Goal: Contribute content: Add original content to the website for others to see

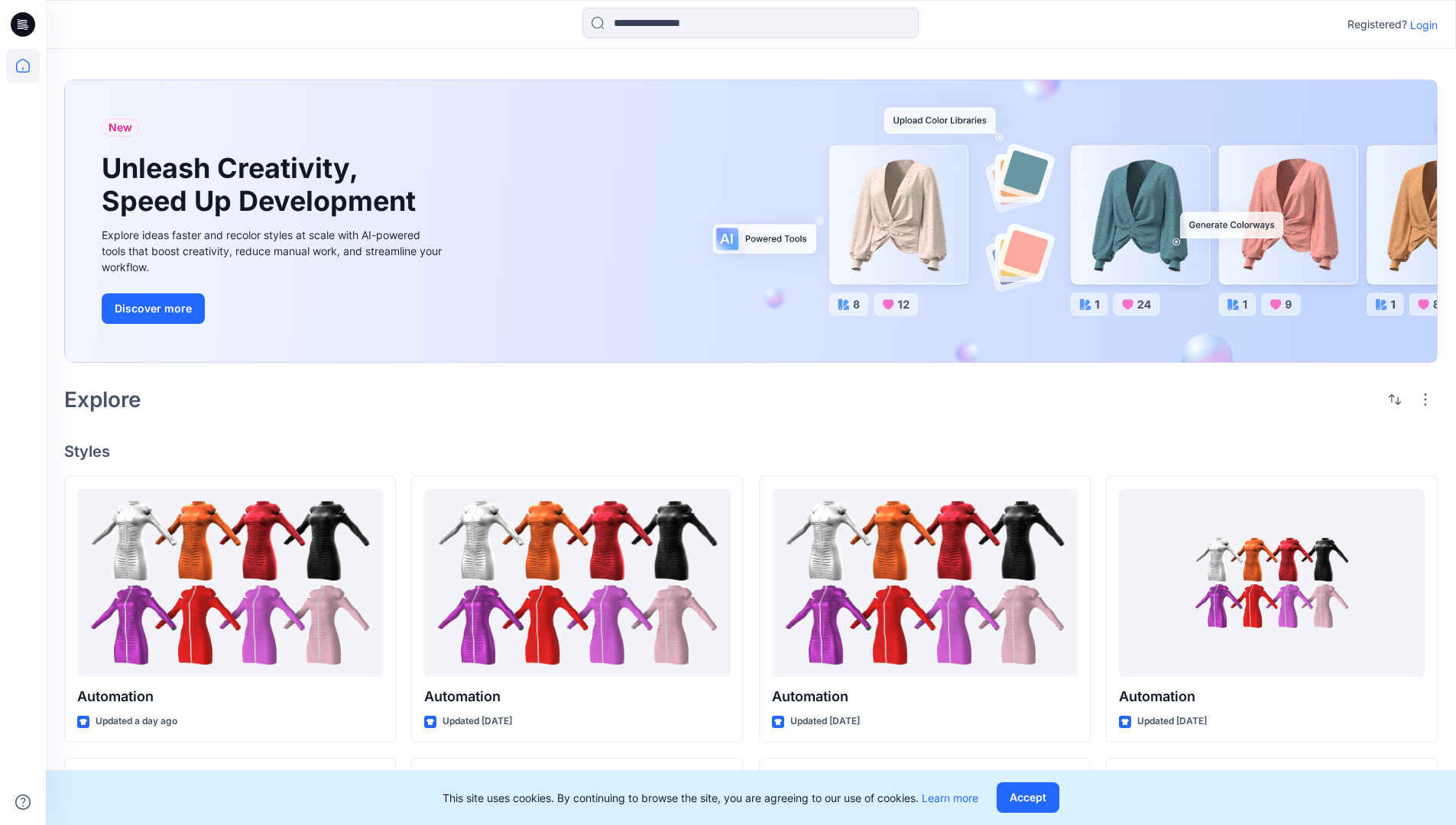
click at [1420, 25] on p "Login" at bounding box center [1424, 24] width 28 height 16
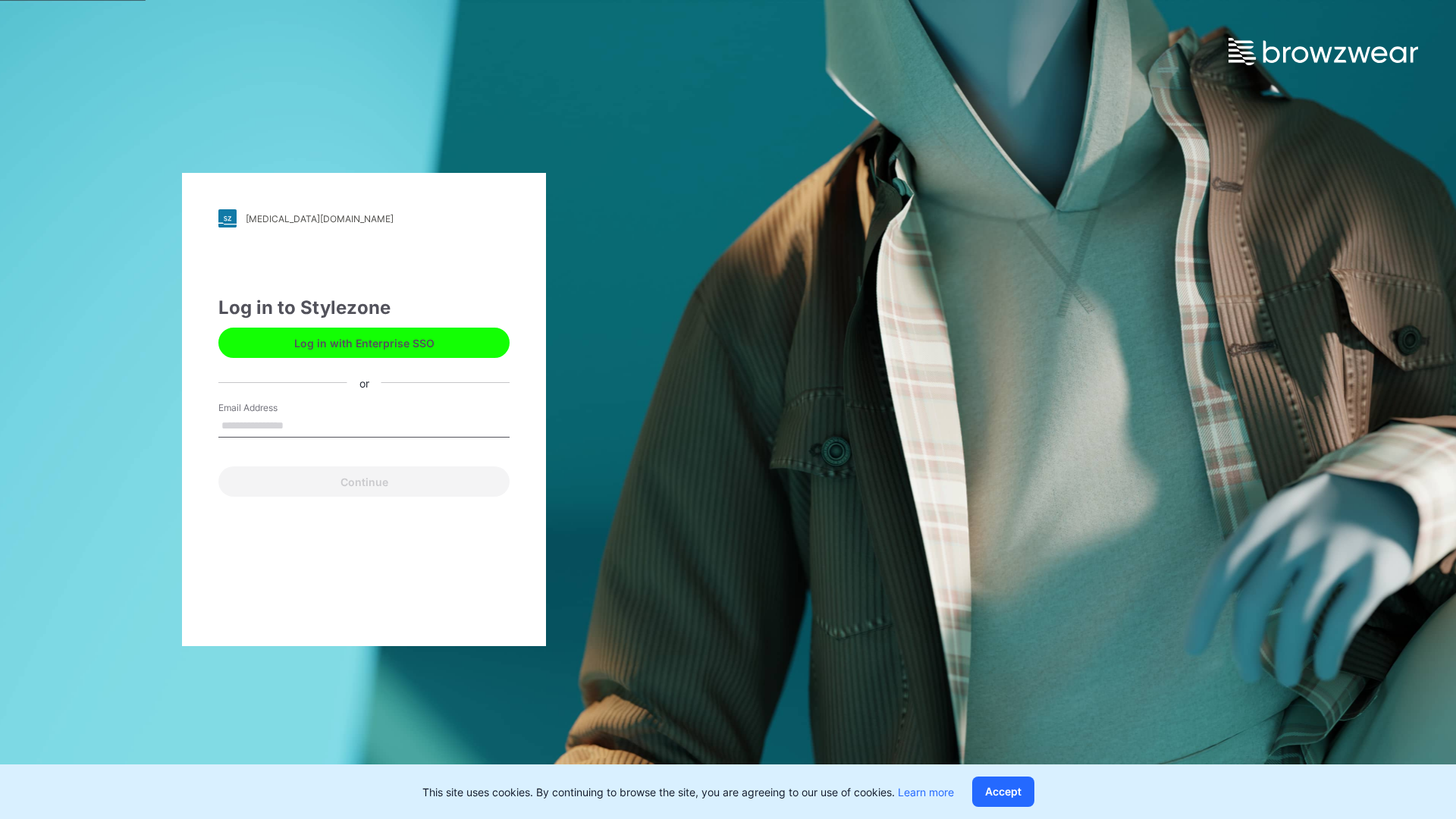
click at [299, 425] on input "Email Address" at bounding box center [364, 426] width 291 height 23
type input "**********"
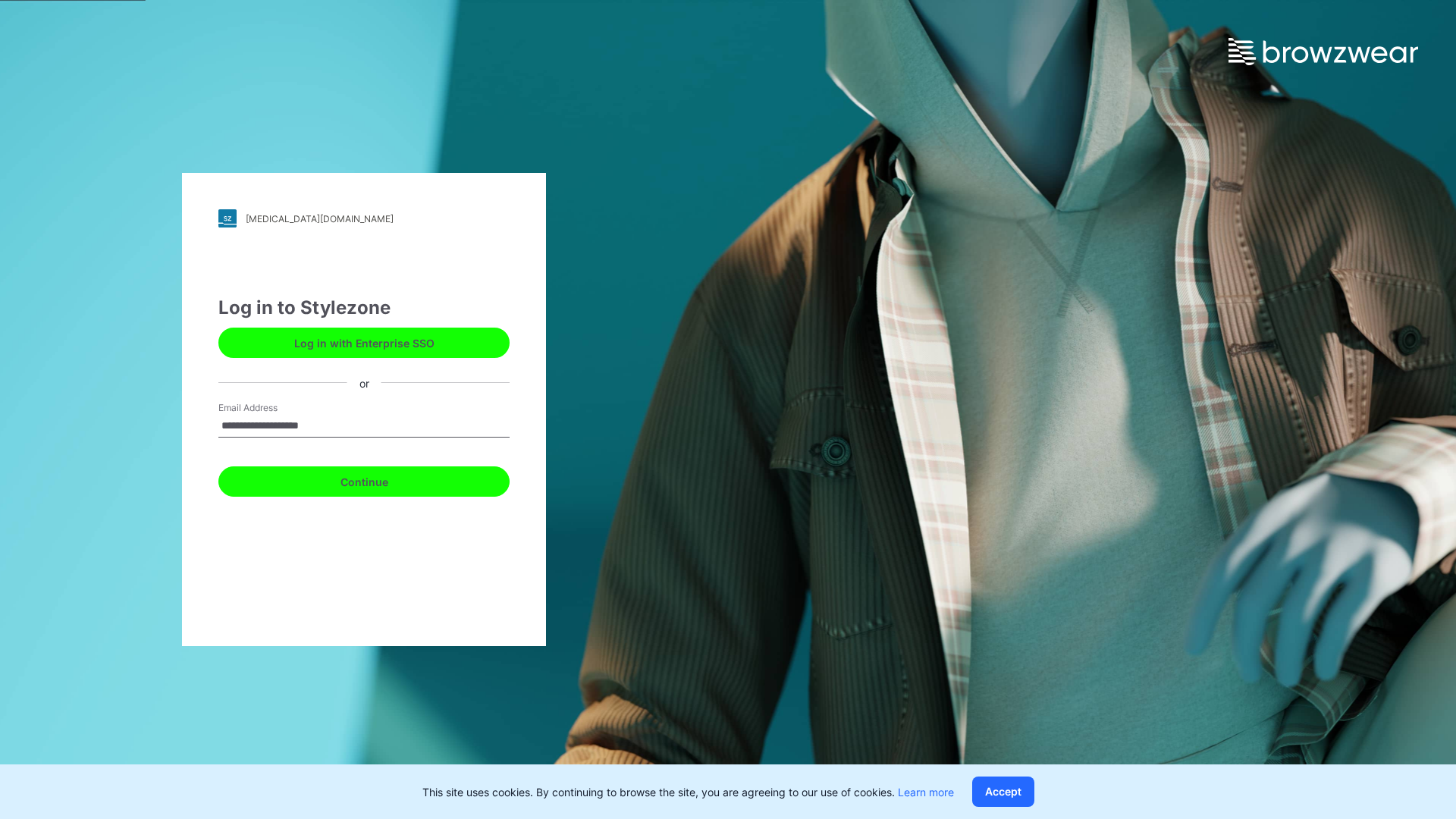
click at [380, 480] on button "Continue" at bounding box center [364, 481] width 291 height 30
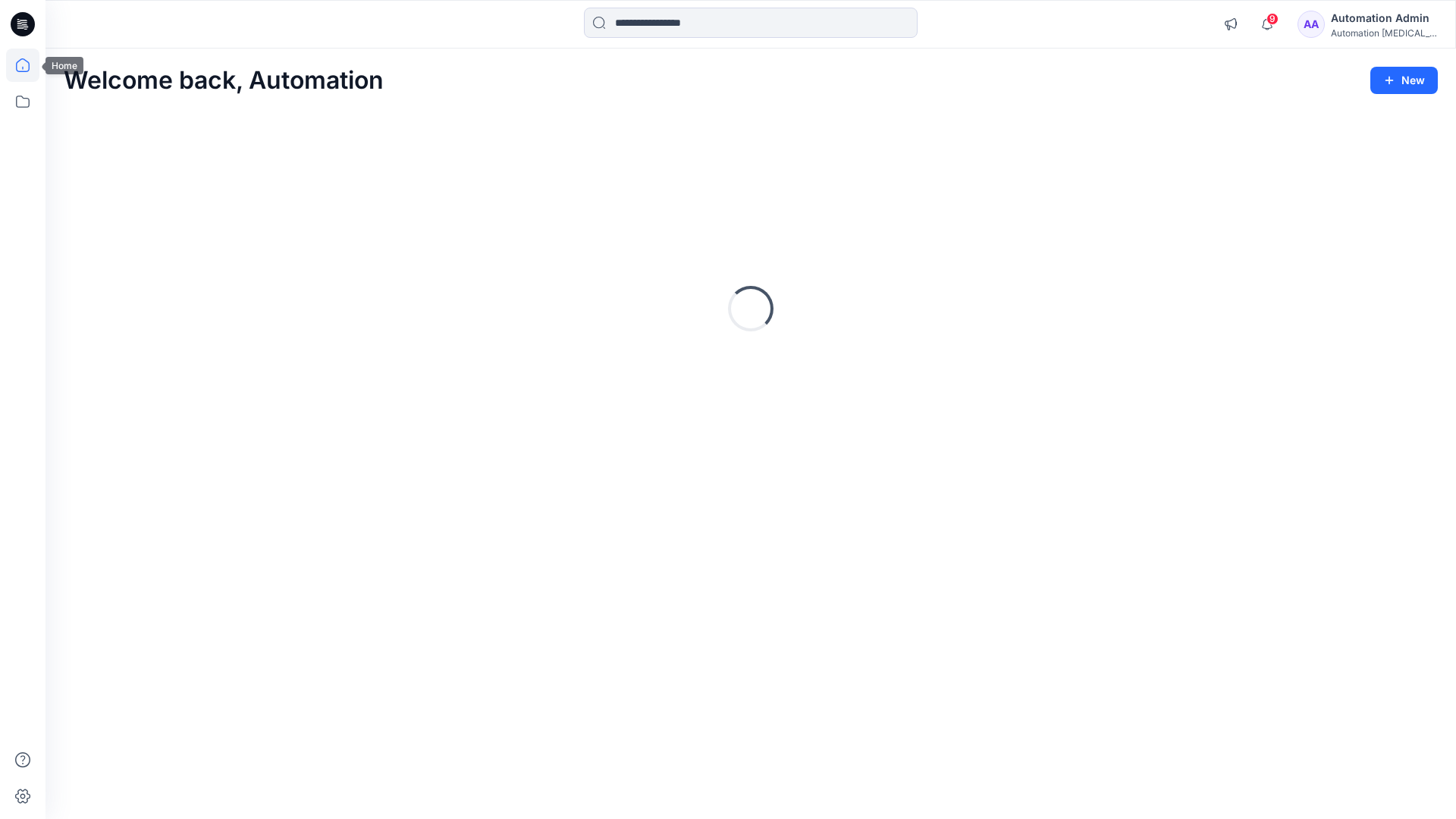
click at [29, 66] on icon at bounding box center [22, 65] width 14 height 14
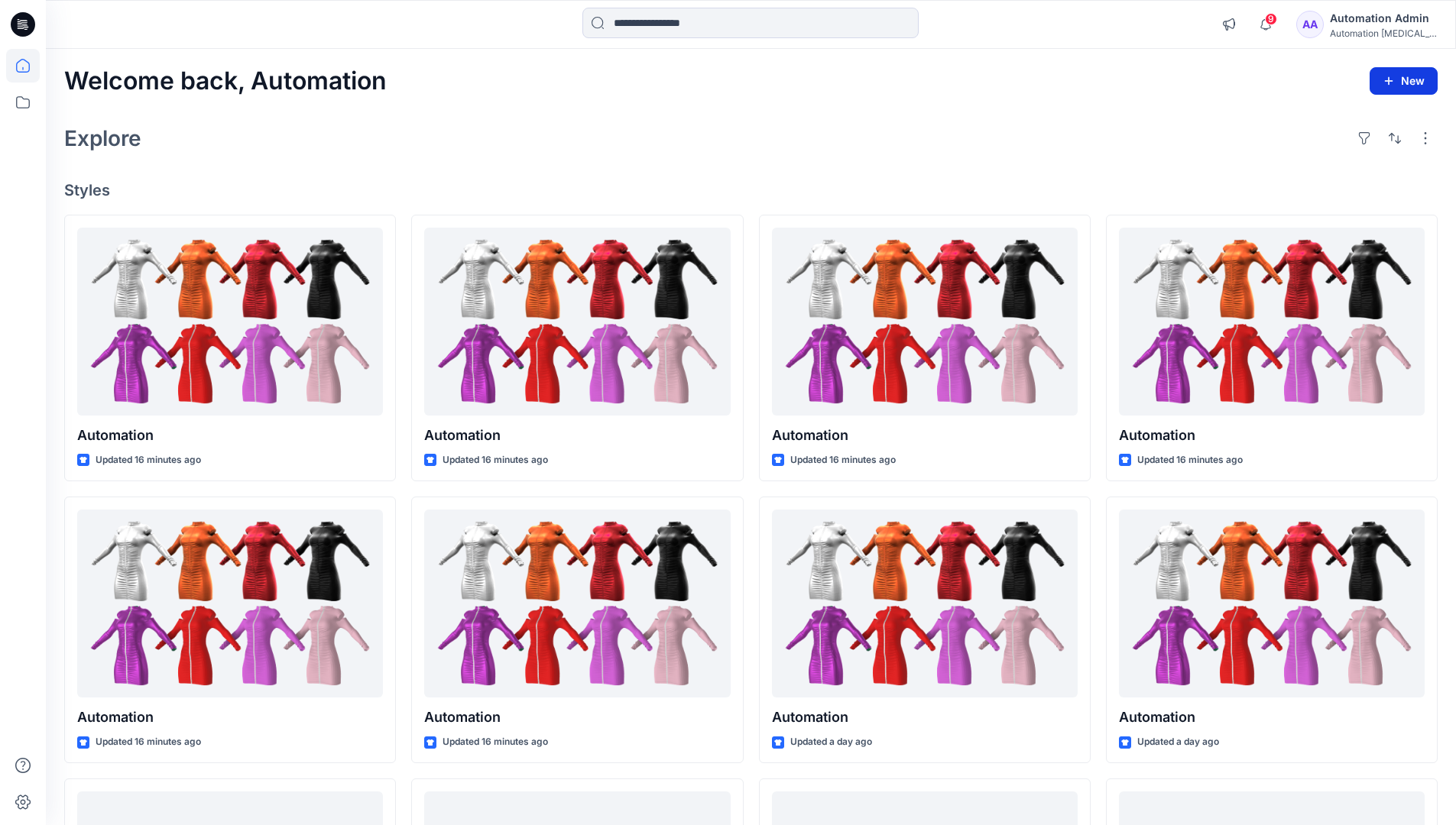
click at [1390, 78] on icon "button" at bounding box center [1388, 81] width 12 height 12
click at [1329, 122] on button "New Style" at bounding box center [1369, 119] width 131 height 30
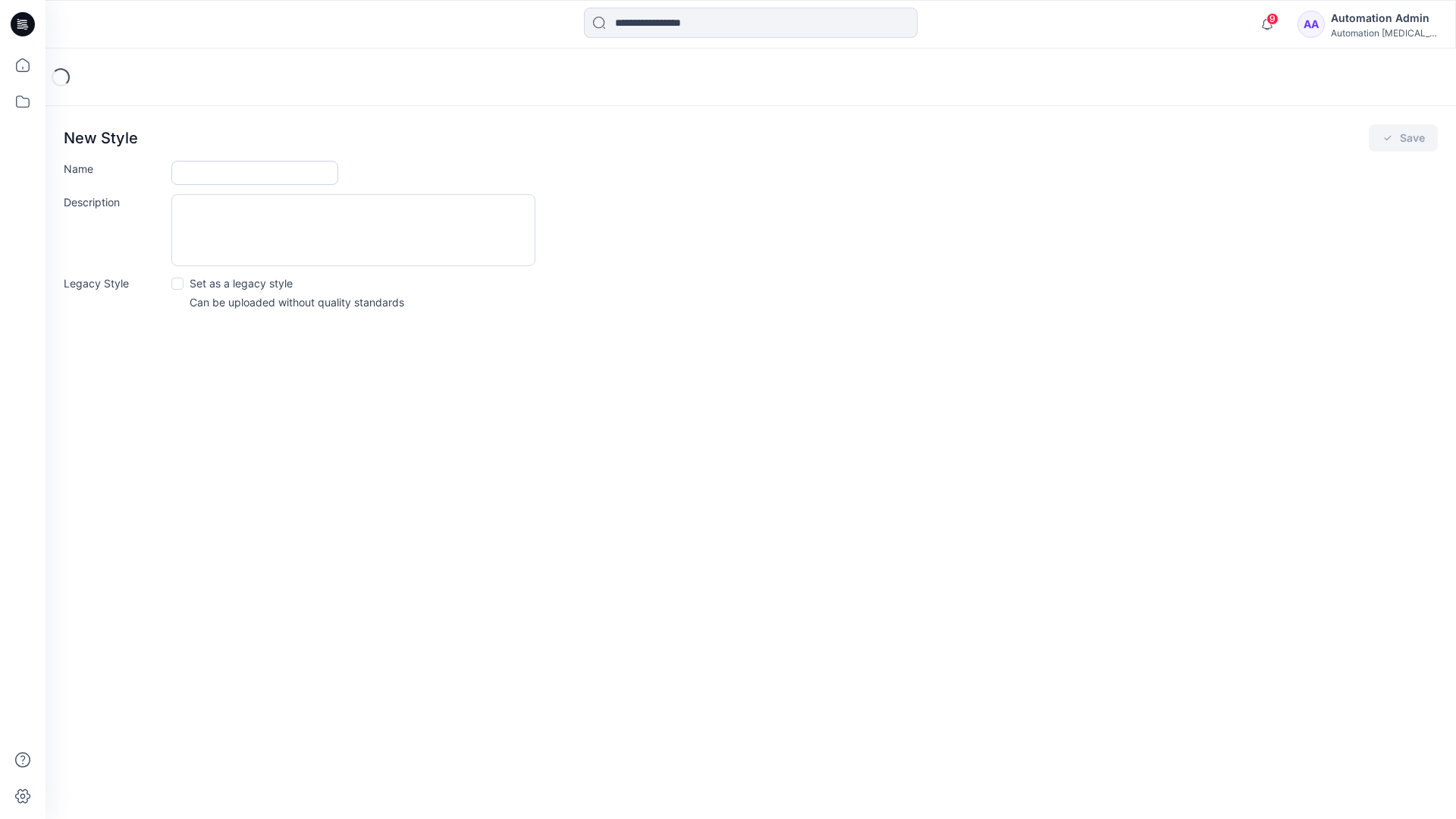
click at [215, 168] on input "Name" at bounding box center [254, 172] width 167 height 25
type input "**********"
click at [1403, 139] on button "Save" at bounding box center [1403, 138] width 69 height 27
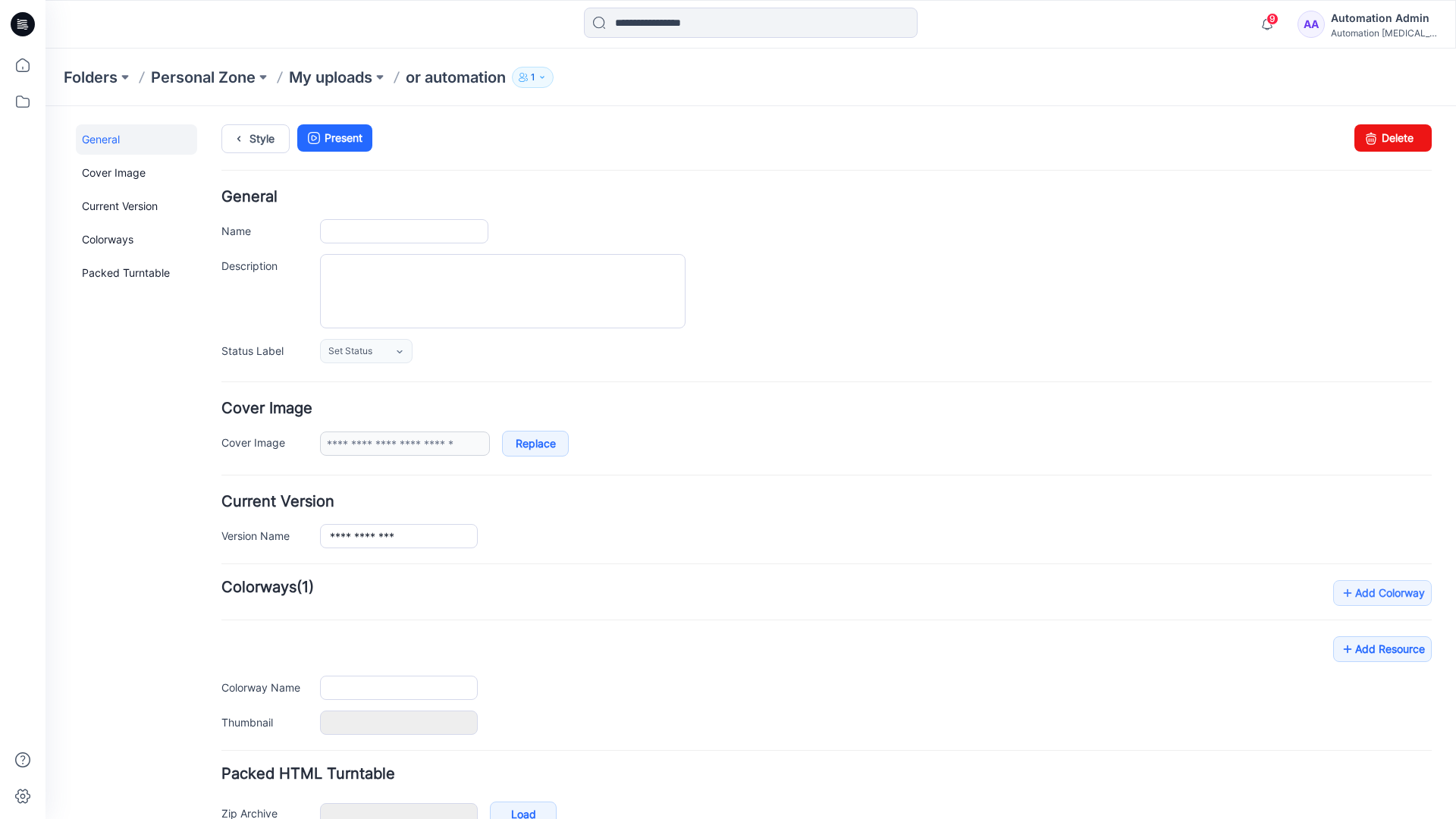
type input "**********"
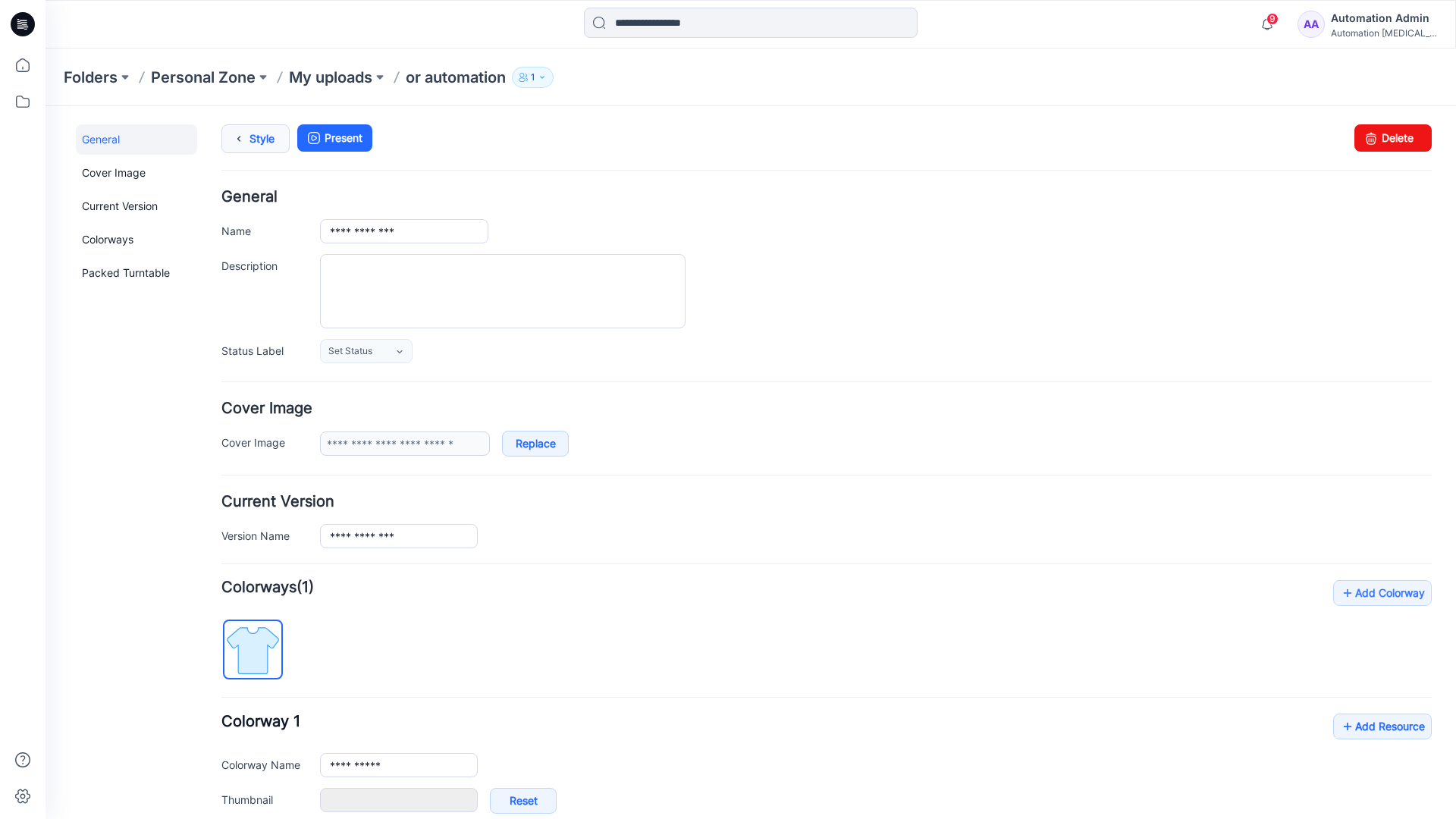
type input "**********"
click at [252, 143] on link "Style" at bounding box center [255, 139] width 68 height 29
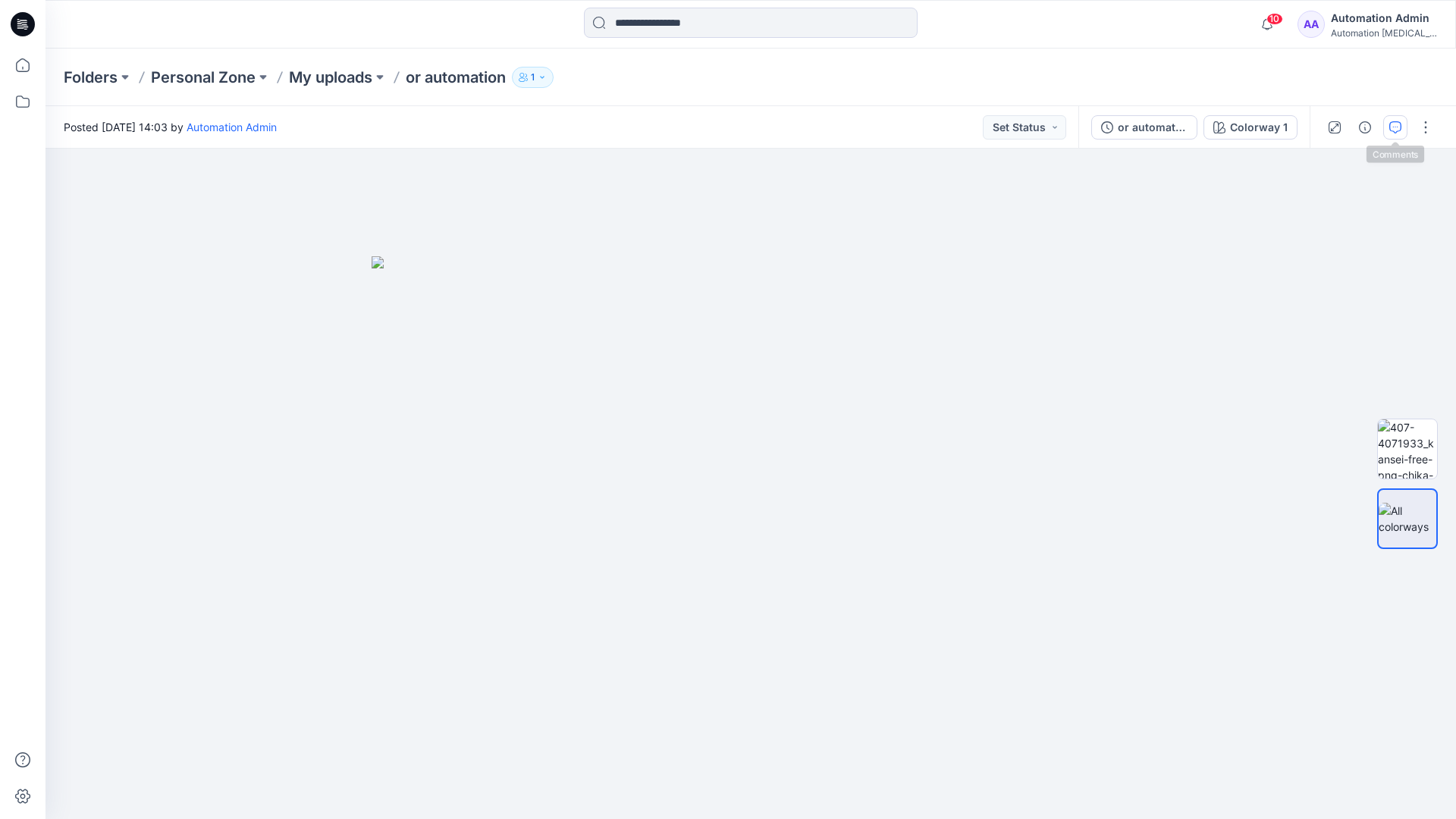
click at [1393, 119] on button "button" at bounding box center [1395, 127] width 25 height 25
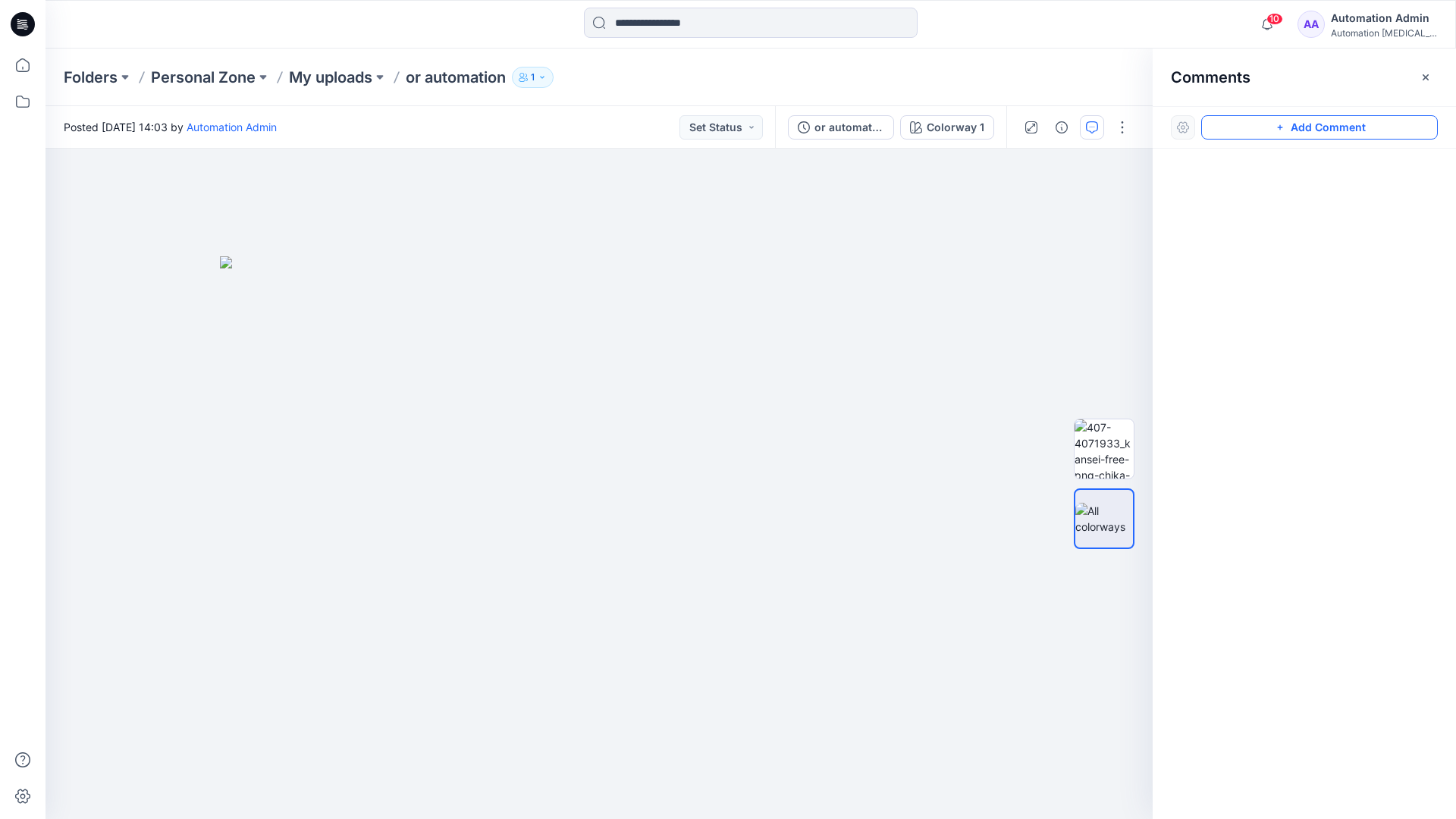
click at [1304, 129] on button "Add Comment" at bounding box center [1318, 127] width 236 height 25
click at [488, 417] on div "1" at bounding box center [599, 483] width 1107 height 670
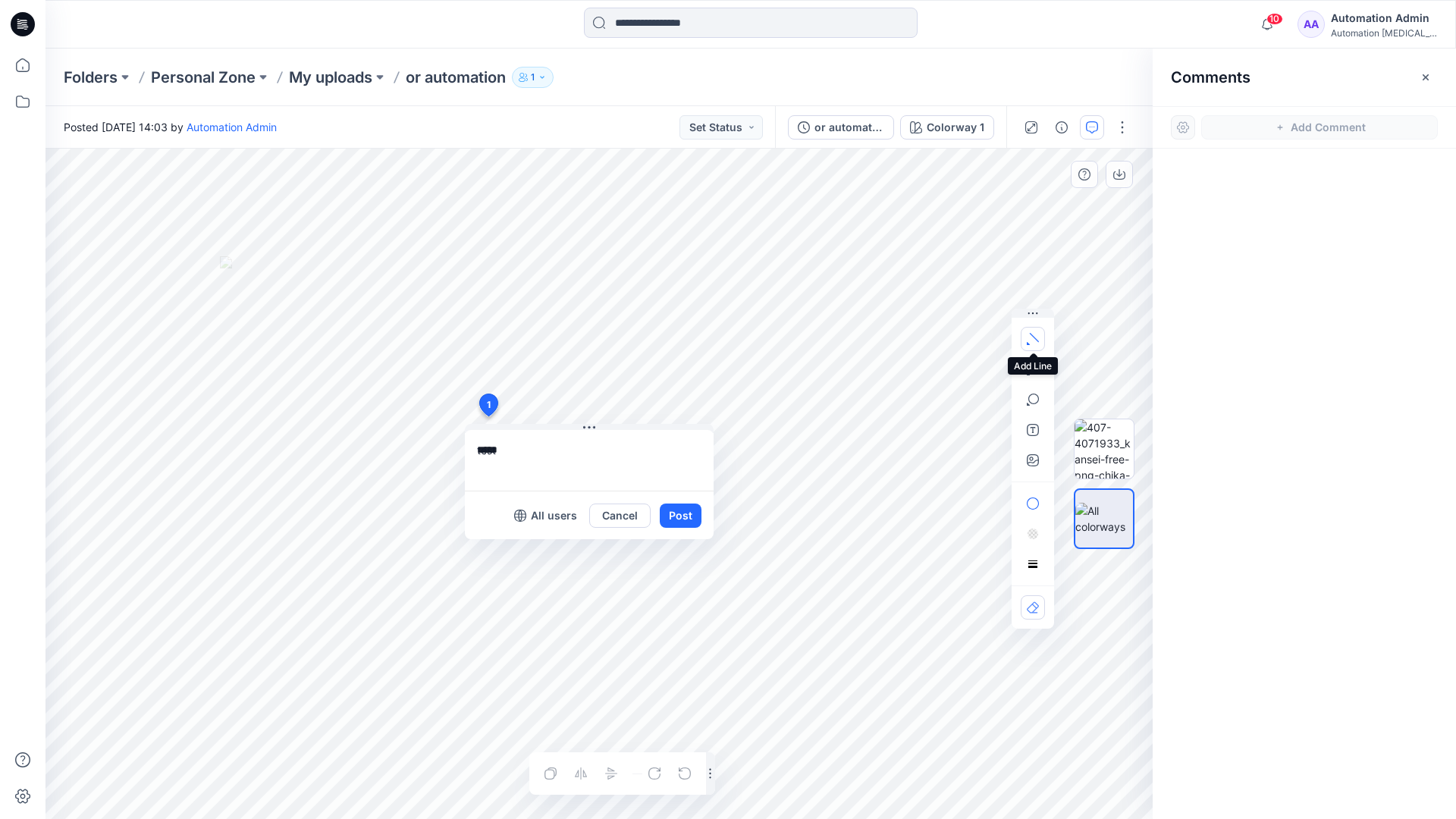
type textarea "****"
click at [1037, 336] on icon "button" at bounding box center [1032, 338] width 12 height 12
click at [1032, 367] on icon "button" at bounding box center [1032, 368] width 2 height 2
click at [680, 233] on icon "Layer 1" at bounding box center [599, 483] width 1107 height 670
click at [567, 269] on icon "Layer 1" at bounding box center [599, 483] width 1107 height 670
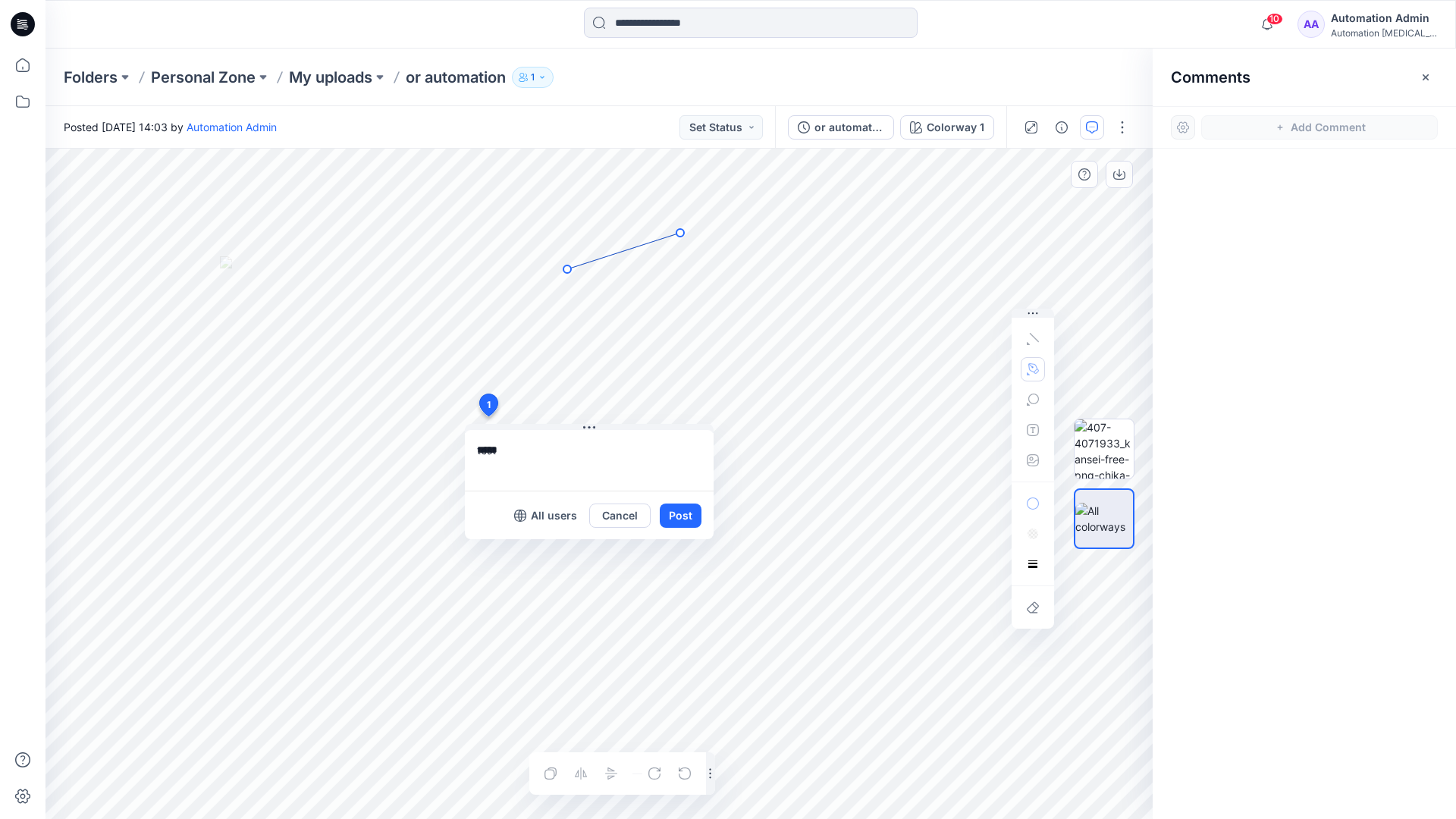
click at [677, 233] on circle at bounding box center [680, 233] width 7 height 7
click at [1025, 368] on button "button" at bounding box center [1032, 369] width 25 height 25
click at [948, 368] on icon "button" at bounding box center [951, 368] width 11 height 11
click at [1031, 401] on icon "button" at bounding box center [1032, 399] width 12 height 12
click at [1038, 396] on button "button" at bounding box center [1032, 399] width 25 height 25
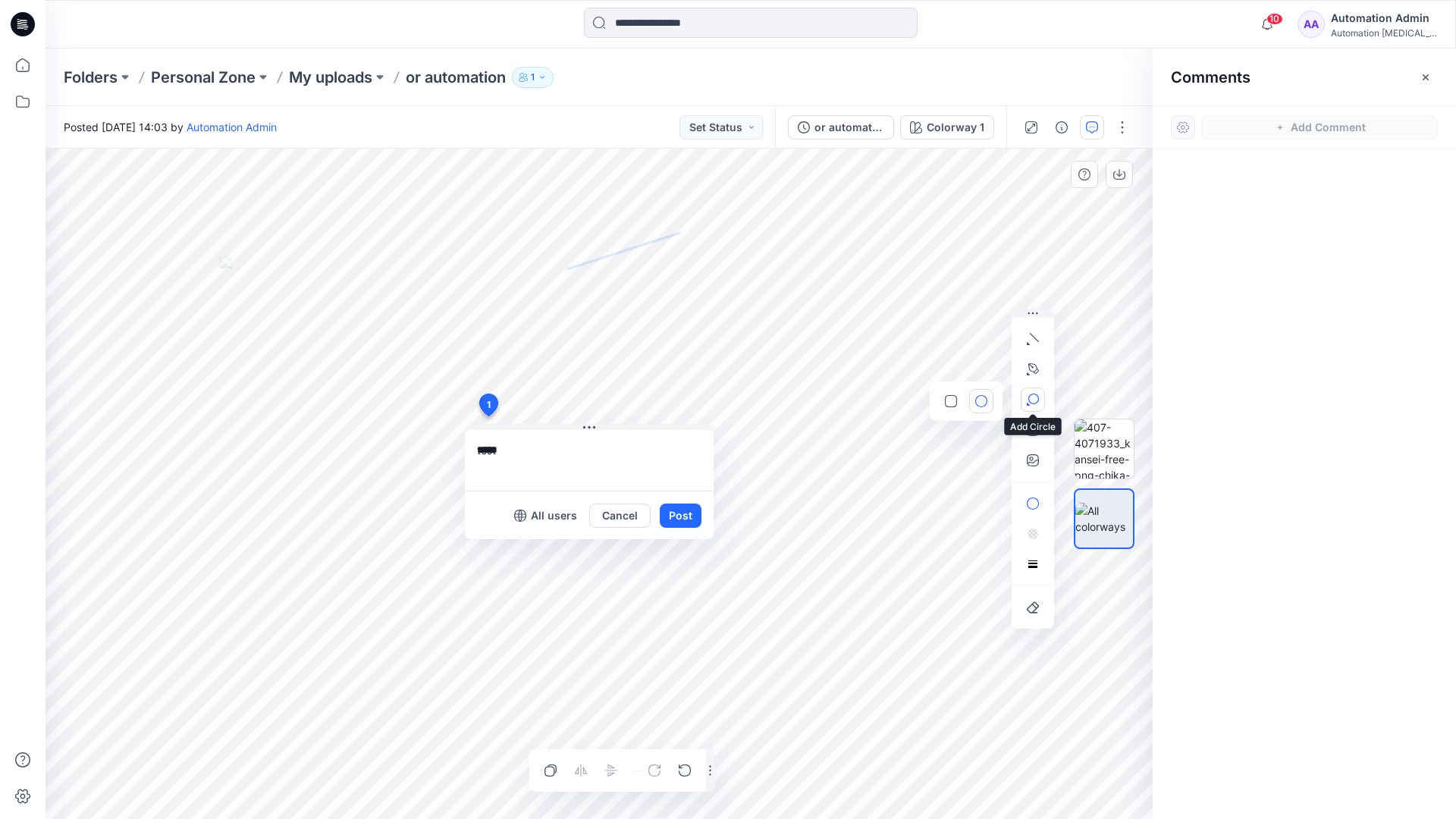
click at [1038, 396] on button "button" at bounding box center [1032, 399] width 25 height 25
click at [1033, 400] on icon "button" at bounding box center [1032, 399] width 12 height 12
click at [954, 402] on icon "button" at bounding box center [950, 400] width 12 height 12
click at [1029, 434] on icon "button" at bounding box center [1032, 430] width 12 height 12
click at [1025, 431] on button "button" at bounding box center [1032, 430] width 25 height 25
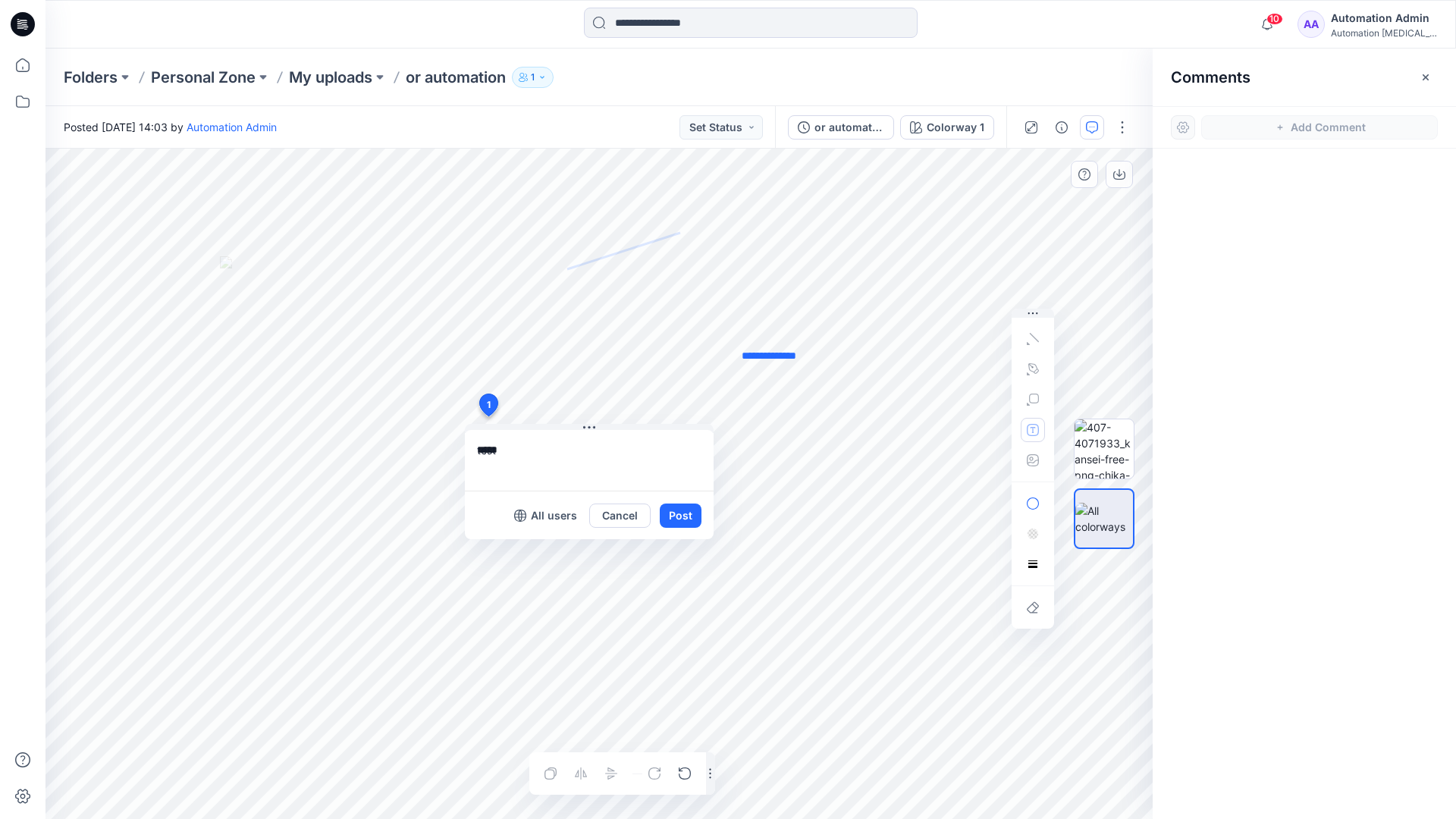
type textarea "**********"
type input"] "**********"
click at [678, 516] on button "Post" at bounding box center [681, 515] width 42 height 25
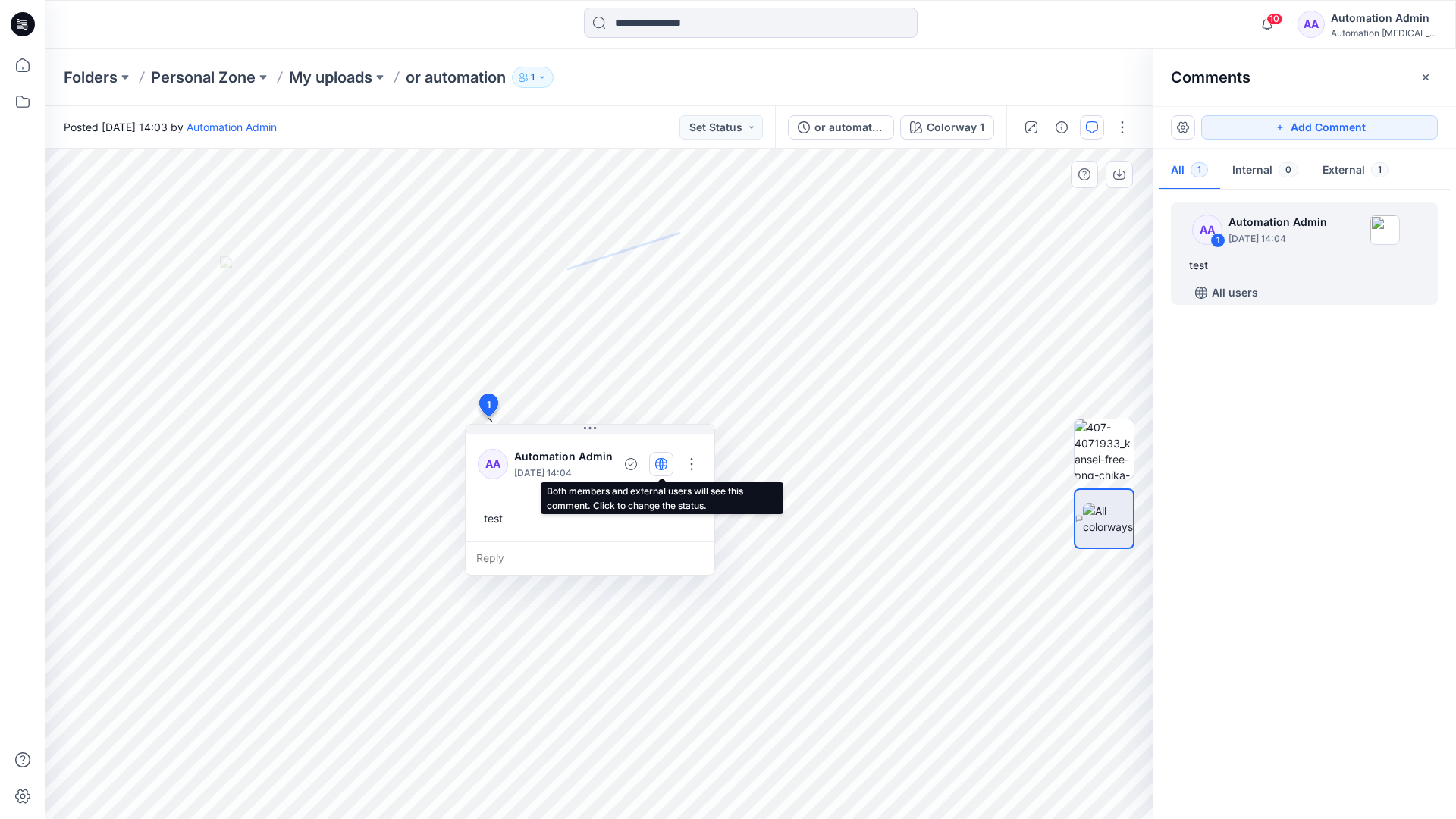
click at [660, 462] on icon "button" at bounding box center [661, 463] width 4 height 12
click at [662, 467] on icon "button" at bounding box center [661, 463] width 12 height 12
click at [563, 556] on div "Reply" at bounding box center [590, 558] width 249 height 34
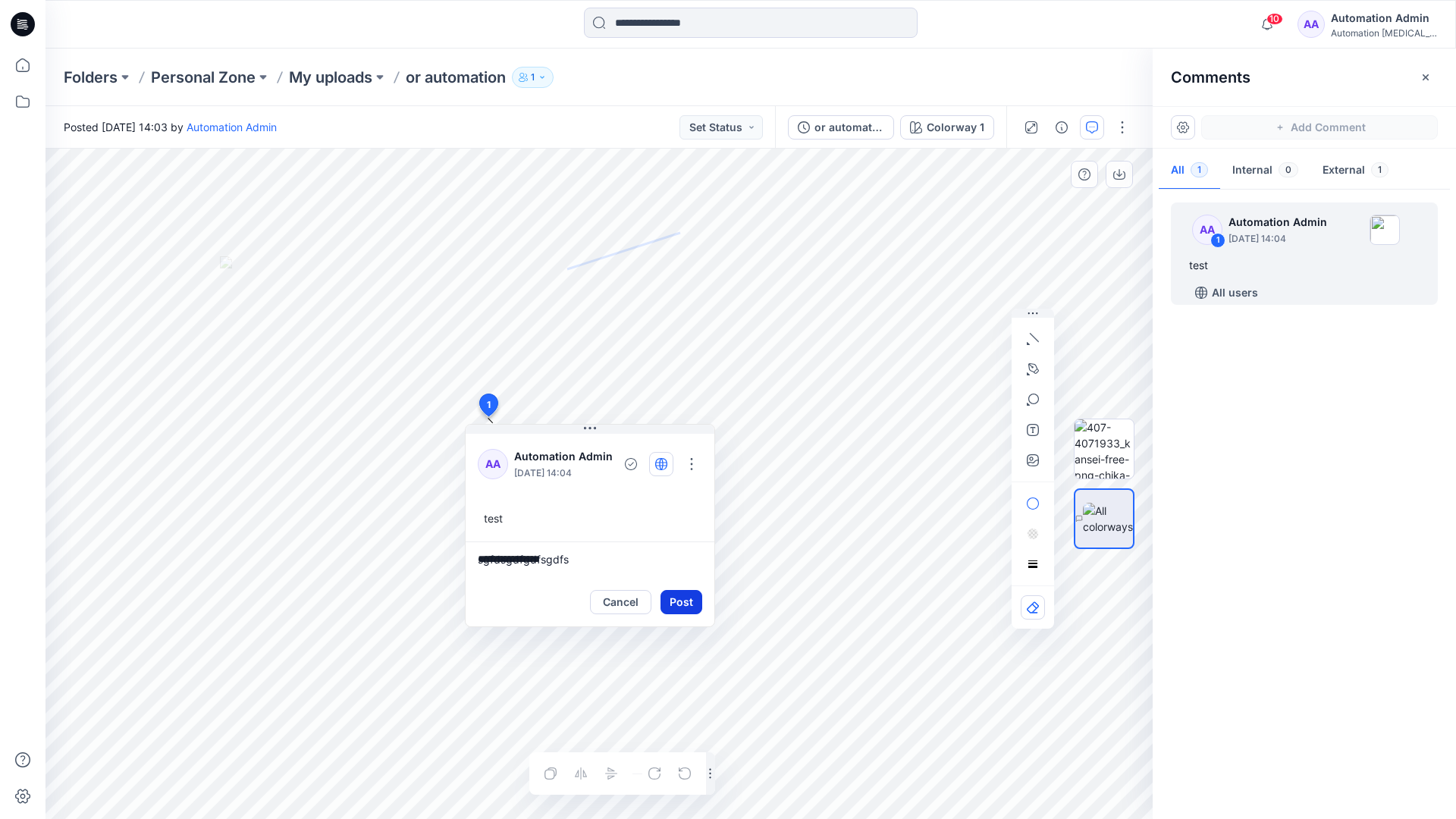
type textarea "**********"
click at [675, 593] on button "Post" at bounding box center [681, 602] width 42 height 25
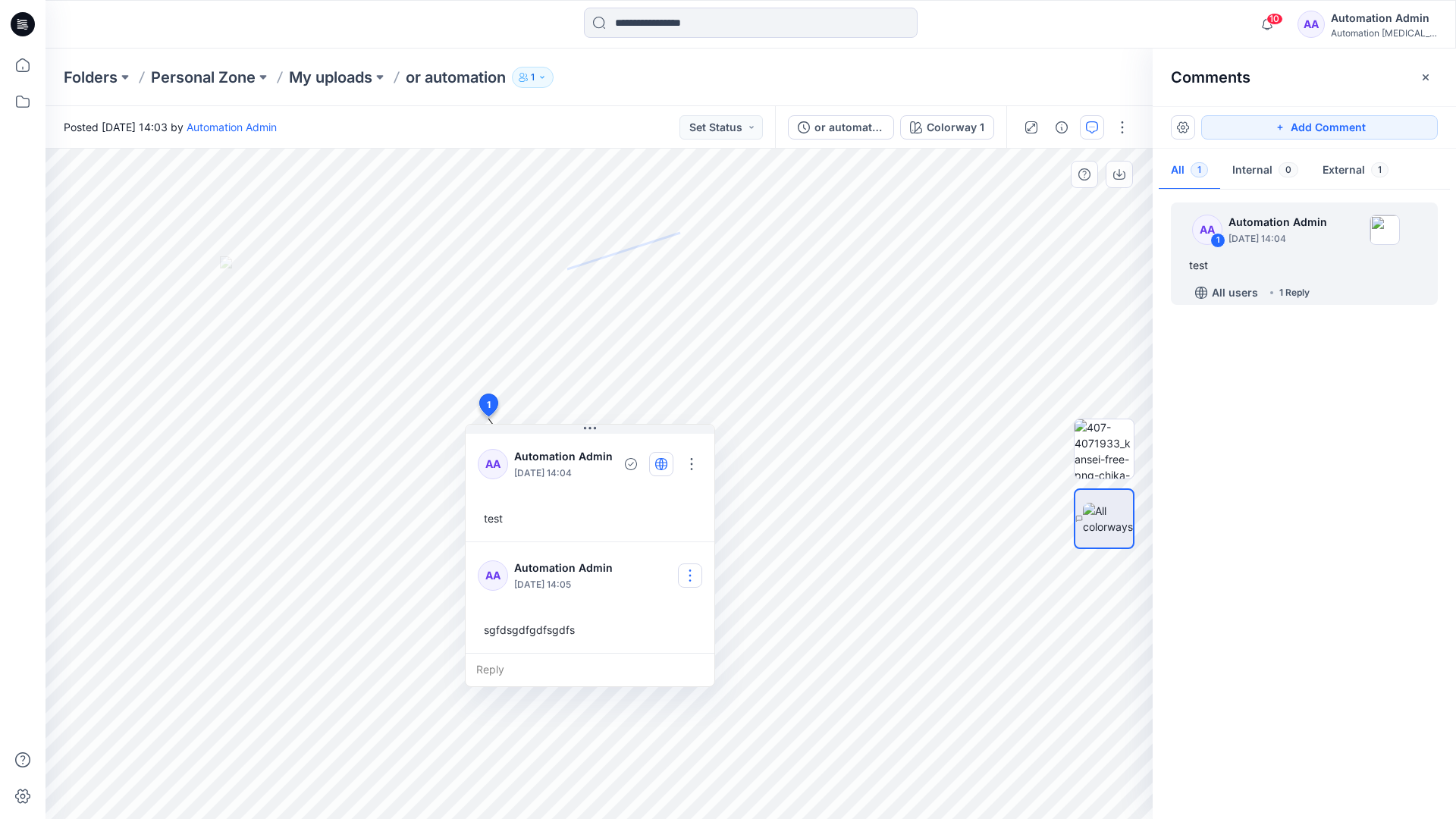
click at [696, 569] on button "button" at bounding box center [689, 575] width 25 height 25
click at [677, 657] on p "Delete comment" at bounding box center [699, 651] width 78 height 16
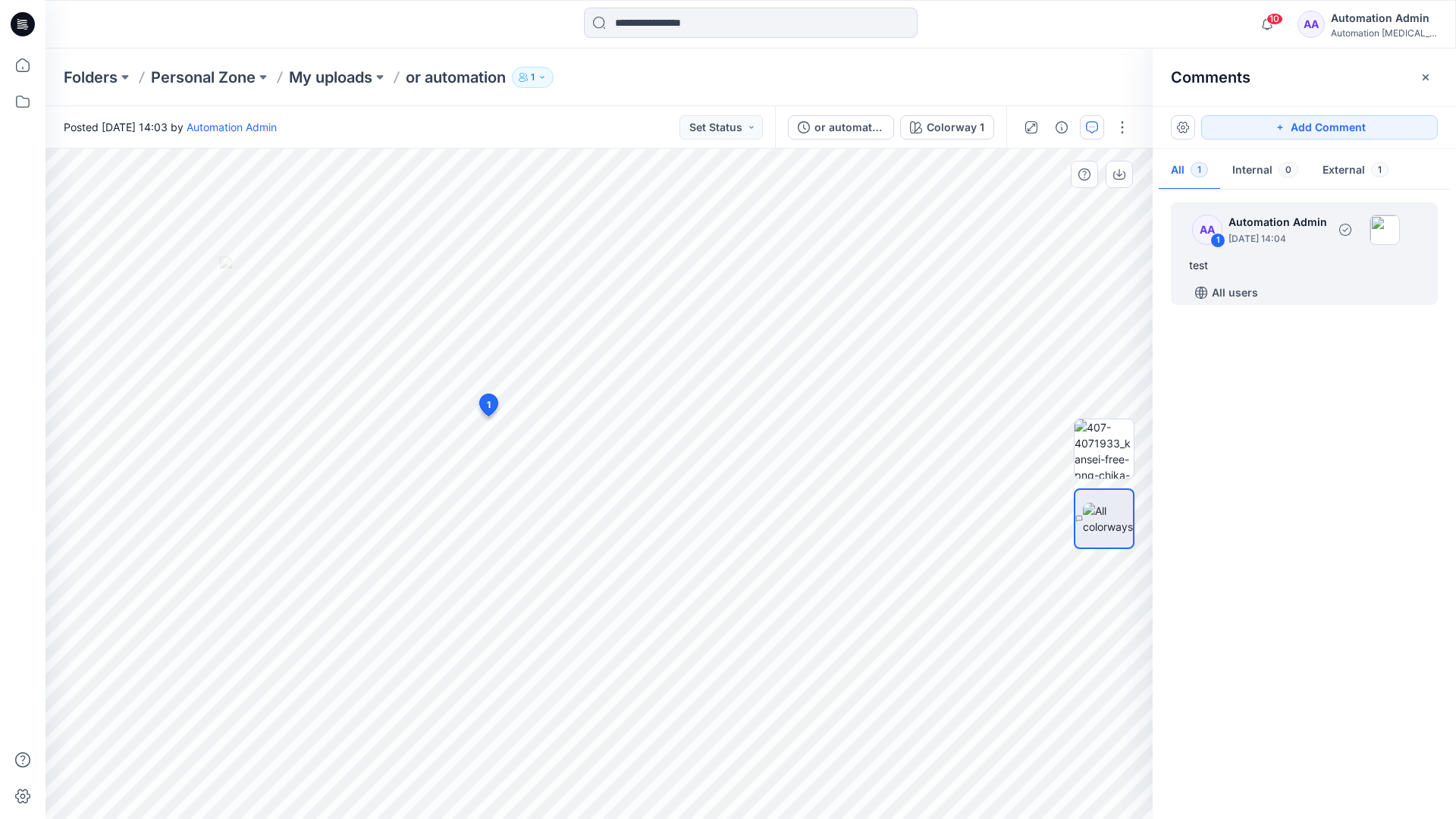
click at [1246, 260] on div "test" at bounding box center [1304, 265] width 231 height 18
click at [696, 457] on button "button" at bounding box center [691, 464] width 25 height 25
click at [682, 538] on p "Delete thread" at bounding box center [696, 540] width 67 height 16
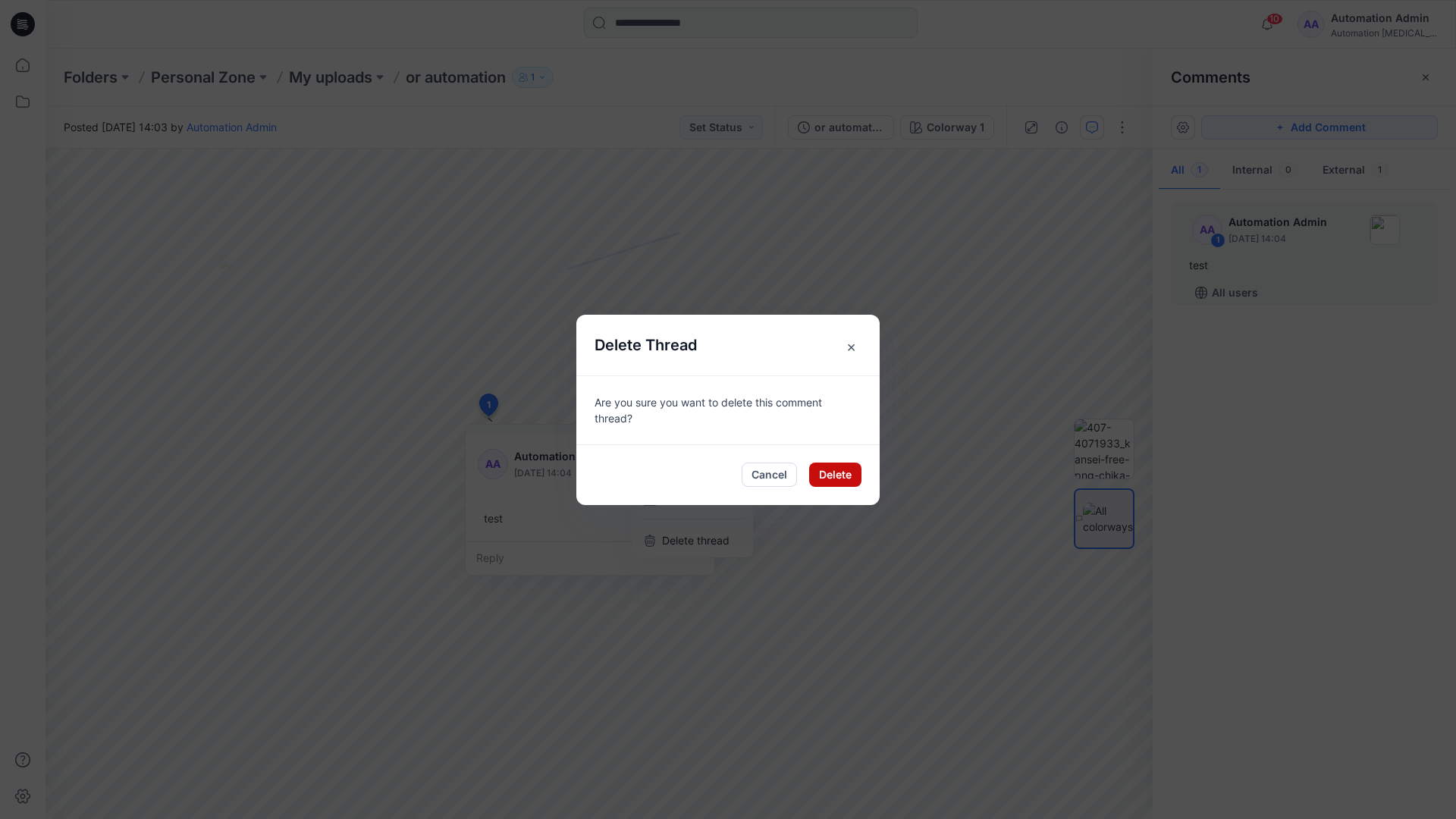
click at [839, 478] on button "Delete" at bounding box center [834, 474] width 52 height 25
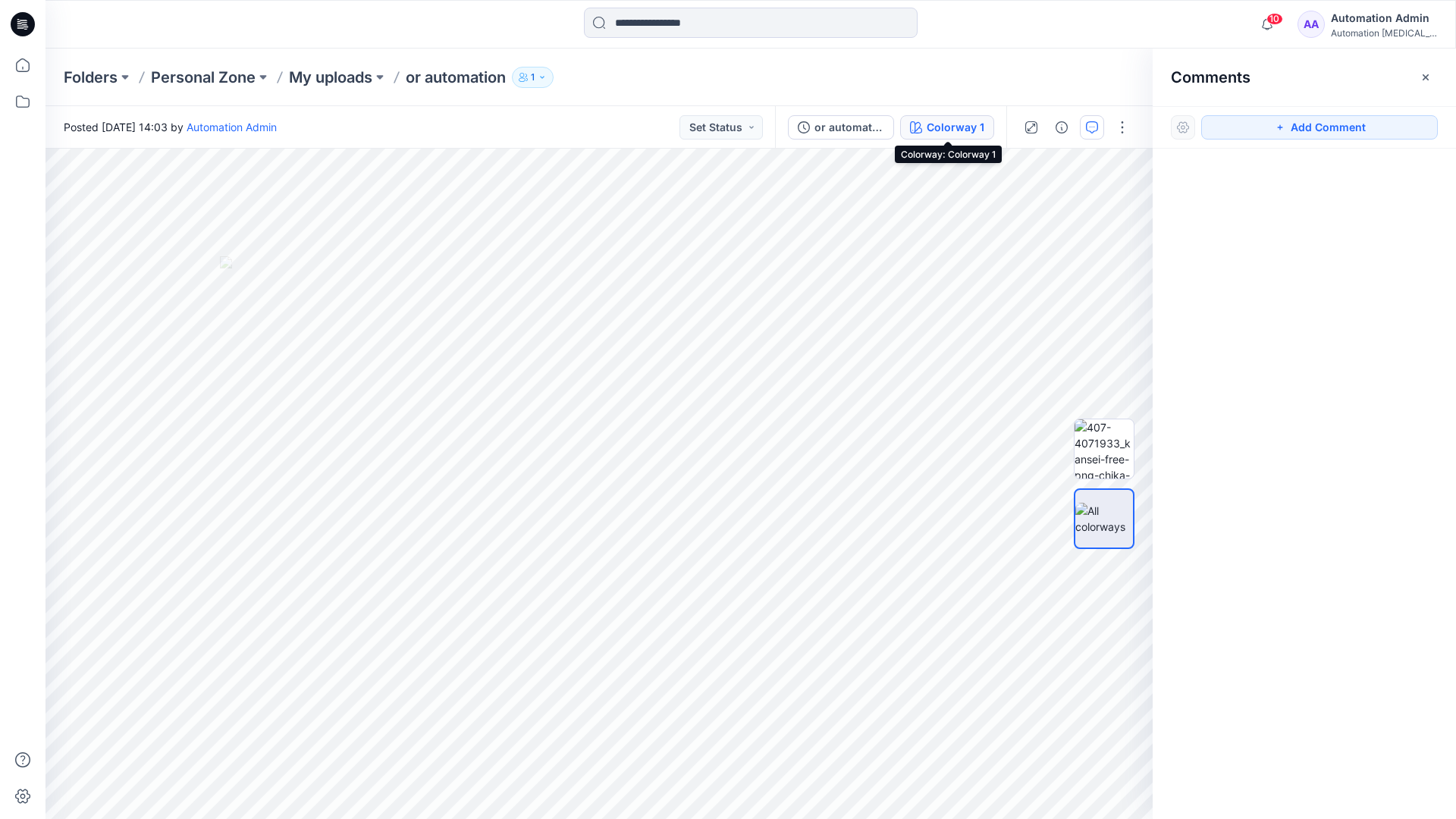
click at [930, 129] on div "Colorway 1" at bounding box center [955, 128] width 57 height 16
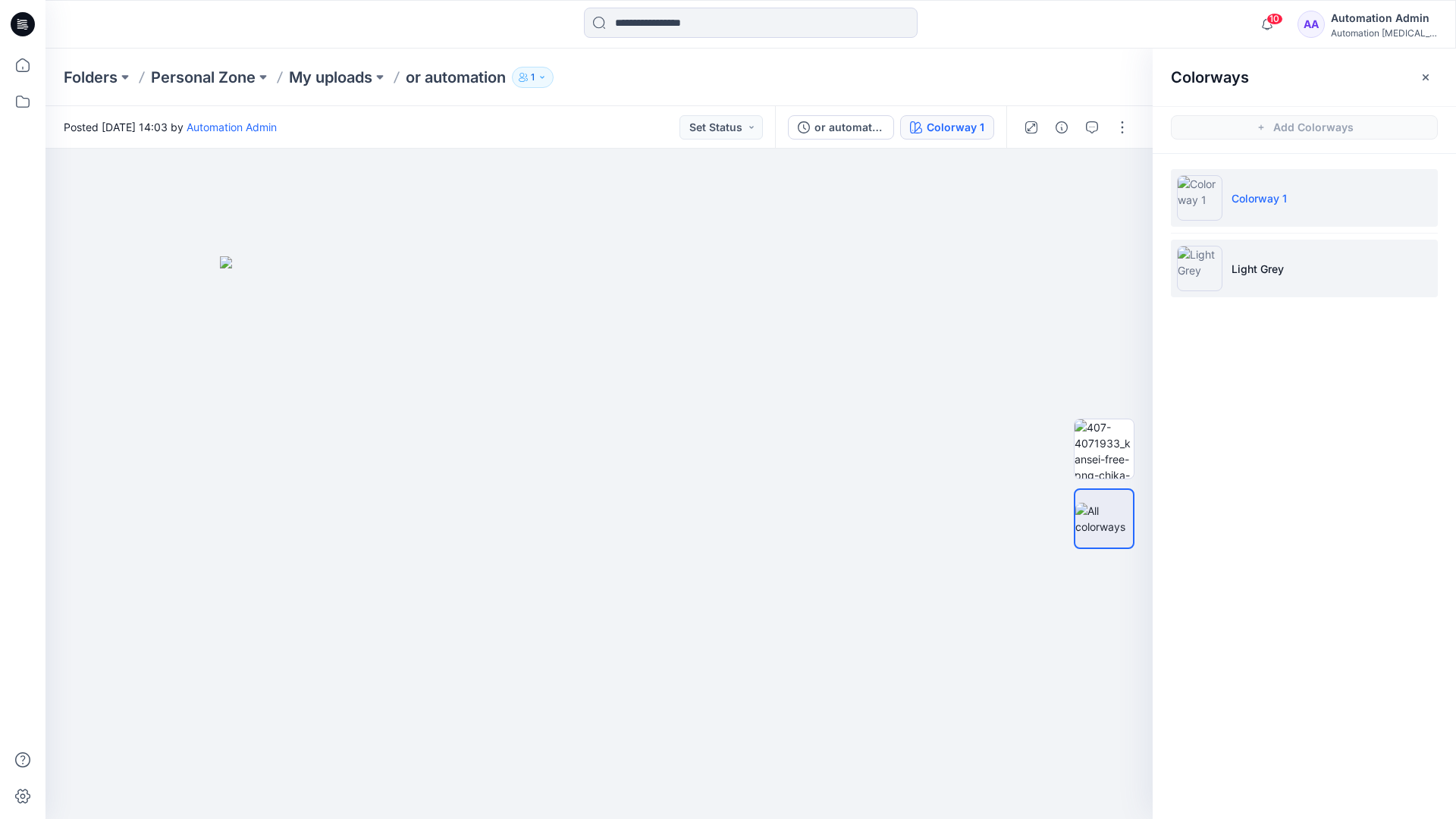
click at [1252, 270] on p "Light Grey" at bounding box center [1257, 268] width 52 height 16
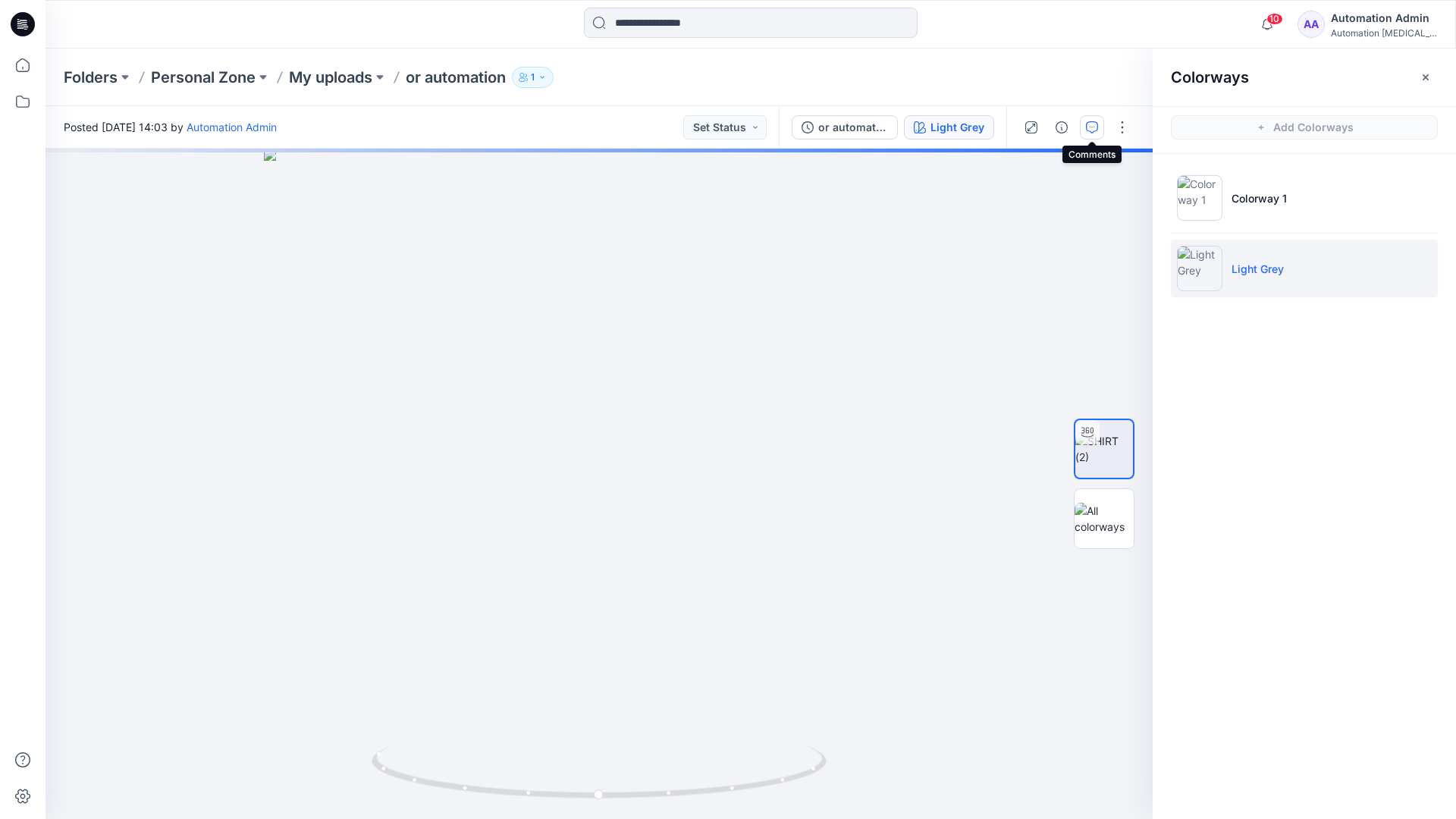
click at [1088, 132] on icon "button" at bounding box center [1091, 127] width 12 height 12
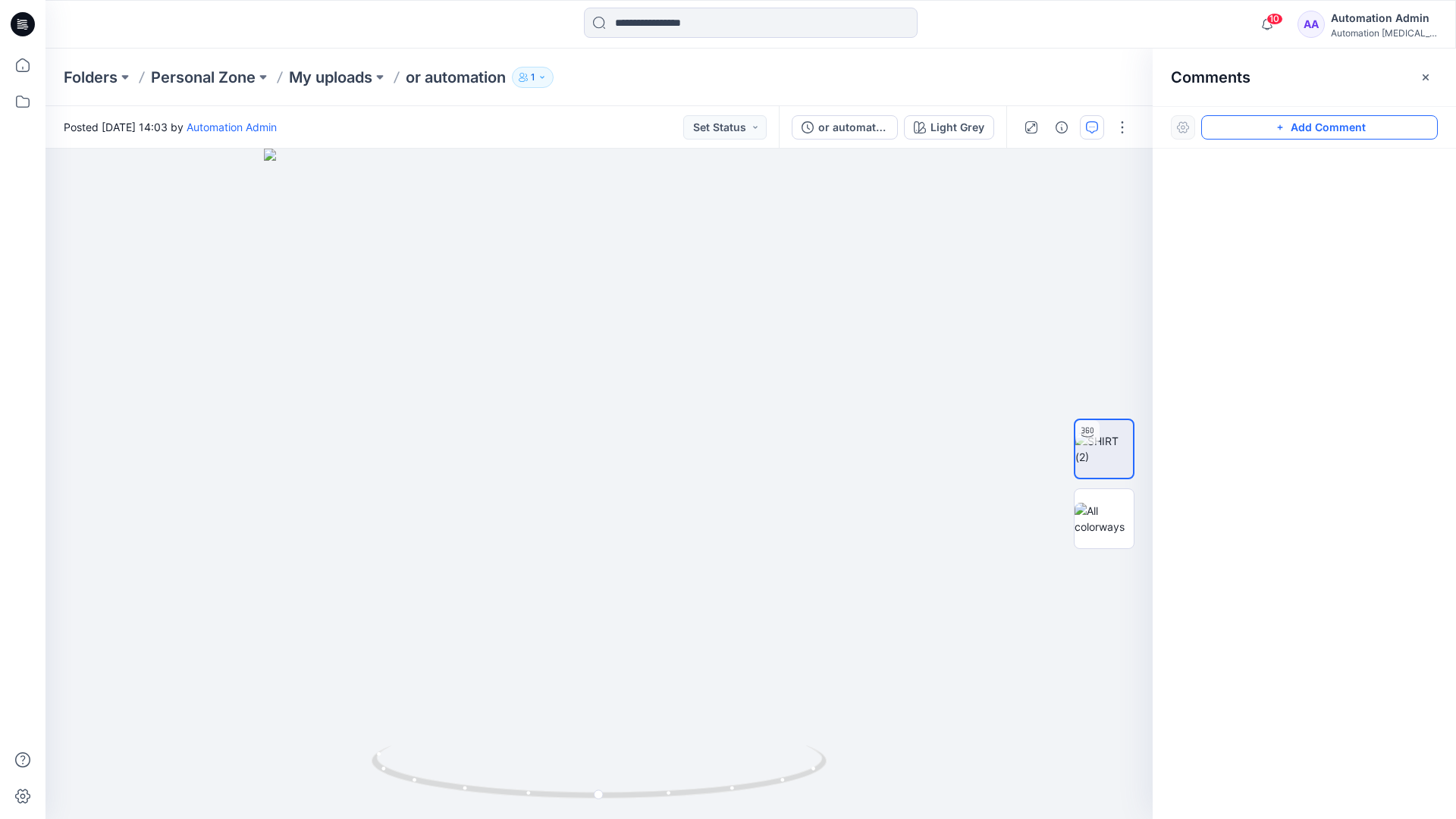
click at [1263, 131] on button "Add Comment" at bounding box center [1318, 127] width 236 height 25
click at [1234, 123] on button "Click on the style to leave a comment" at bounding box center [1318, 127] width 236 height 25
click at [583, 347] on div "2" at bounding box center [599, 483] width 1107 height 670
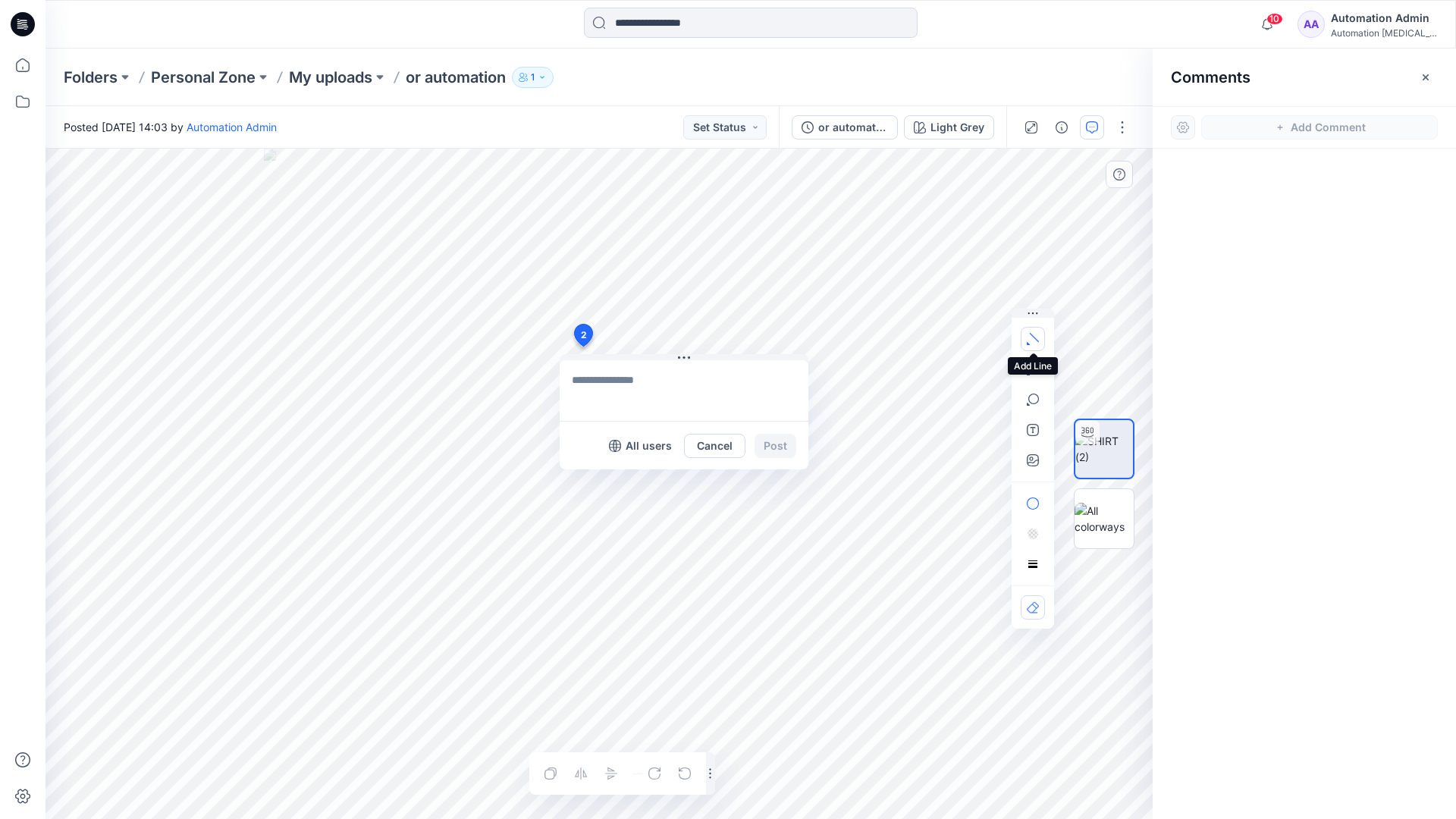
click at [1034, 345] on button "button" at bounding box center [1032, 338] width 25 height 25
click at [1031, 335] on icon "button" at bounding box center [1034, 337] width 9 height 9
click at [939, 335] on button "button" at bounding box center [951, 335] width 25 height 25
click at [1035, 365] on icon "button" at bounding box center [1034, 368] width 11 height 11
click at [417, 335] on icon "Layer 1" at bounding box center [599, 483] width 1107 height 670
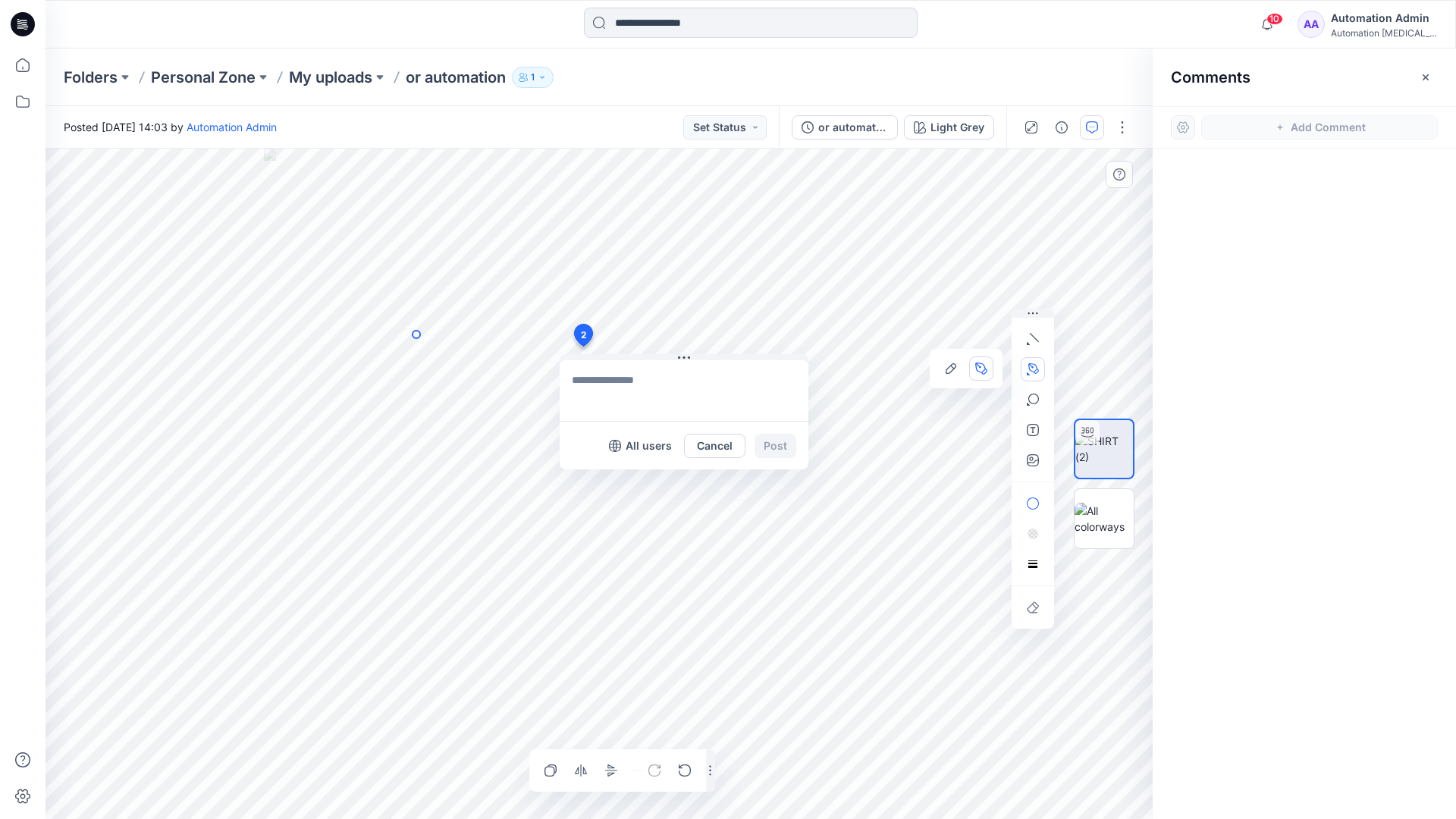
click at [417, 335] on circle at bounding box center [416, 335] width 7 height 7
click at [361, 362] on icon "Layer 1" at bounding box center [599, 483] width 1107 height 670
click at [361, 362] on circle at bounding box center [361, 362] width 7 height 7
click at [1033, 407] on button "button" at bounding box center [1032, 399] width 25 height 25
click at [1038, 403] on icon "button" at bounding box center [1032, 399] width 12 height 12
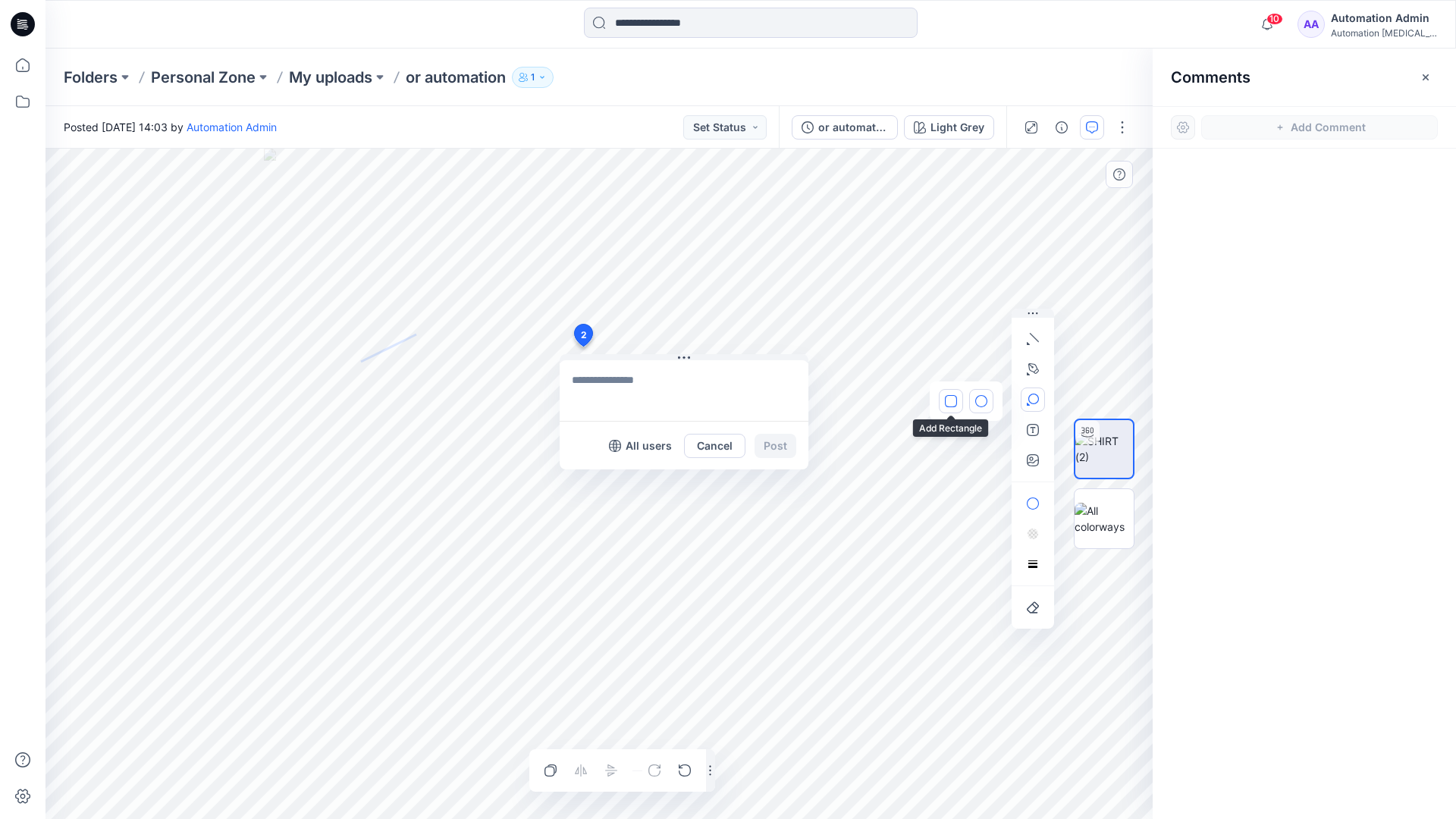
click at [957, 397] on button "button" at bounding box center [951, 401] width 25 height 25
click at [1038, 496] on button "button" at bounding box center [1032, 503] width 25 height 25
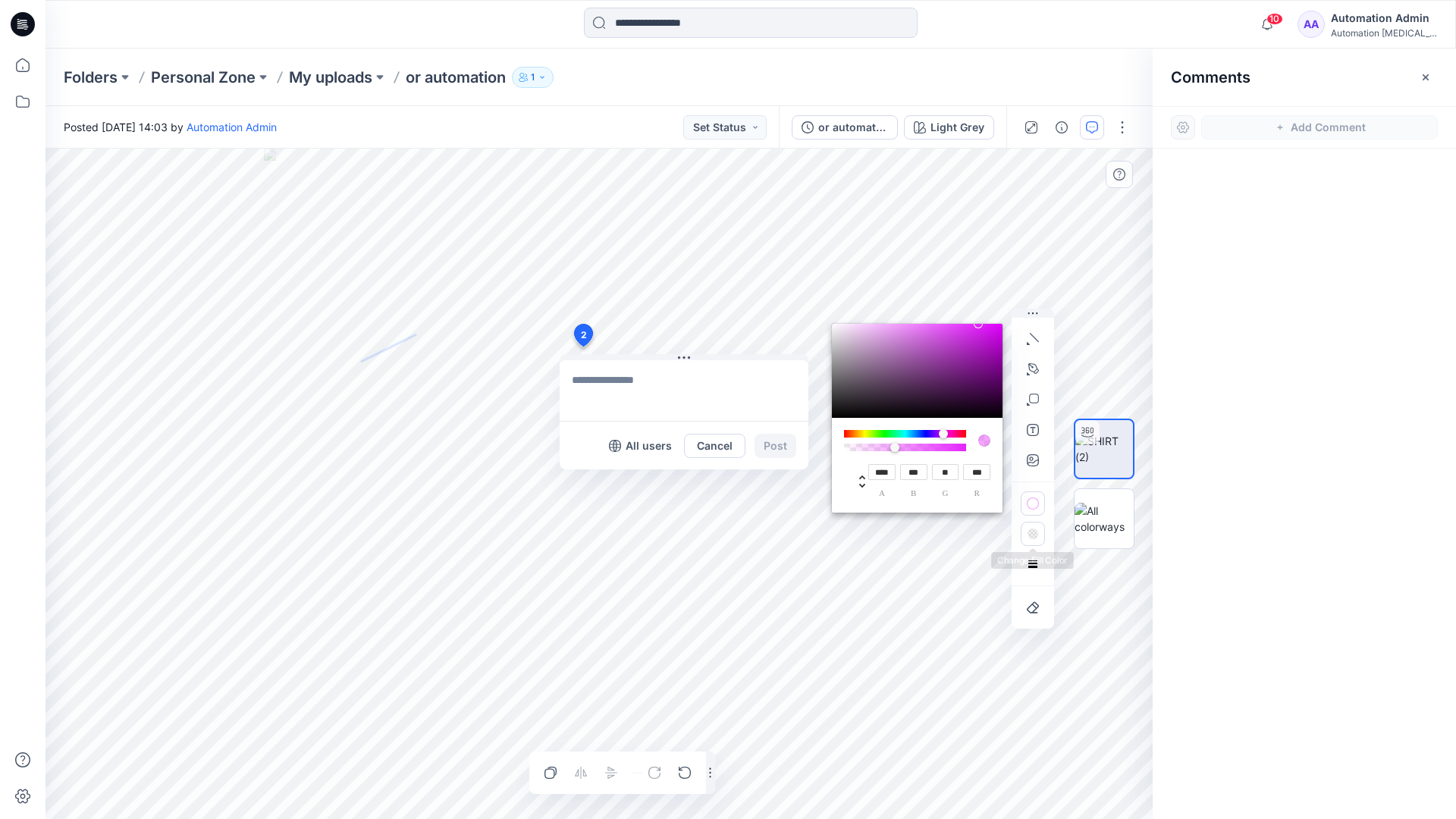
click at [1032, 535] on rect "button" at bounding box center [1031, 534] width 2 height 2
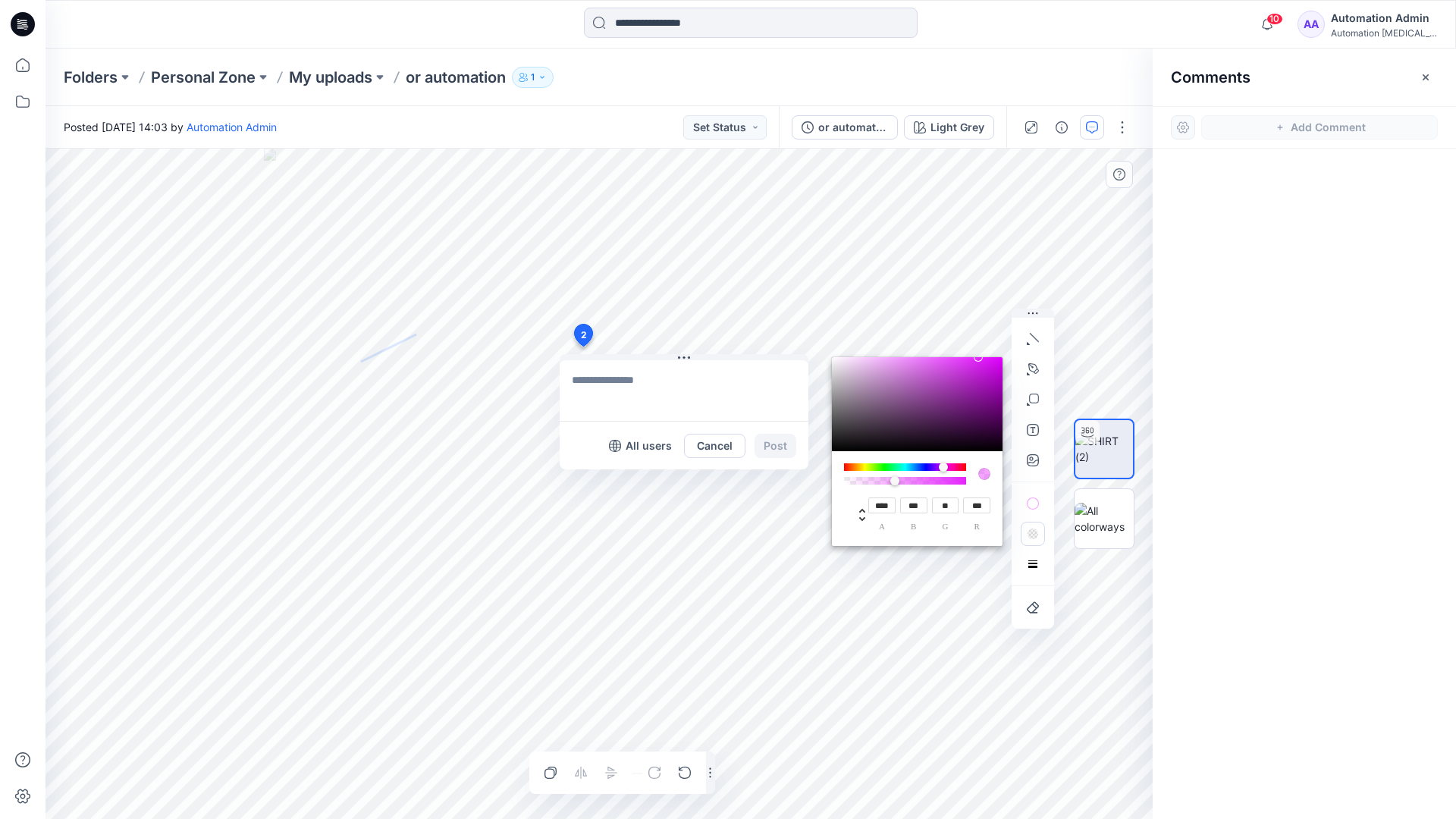
type input "**"
type input "***"
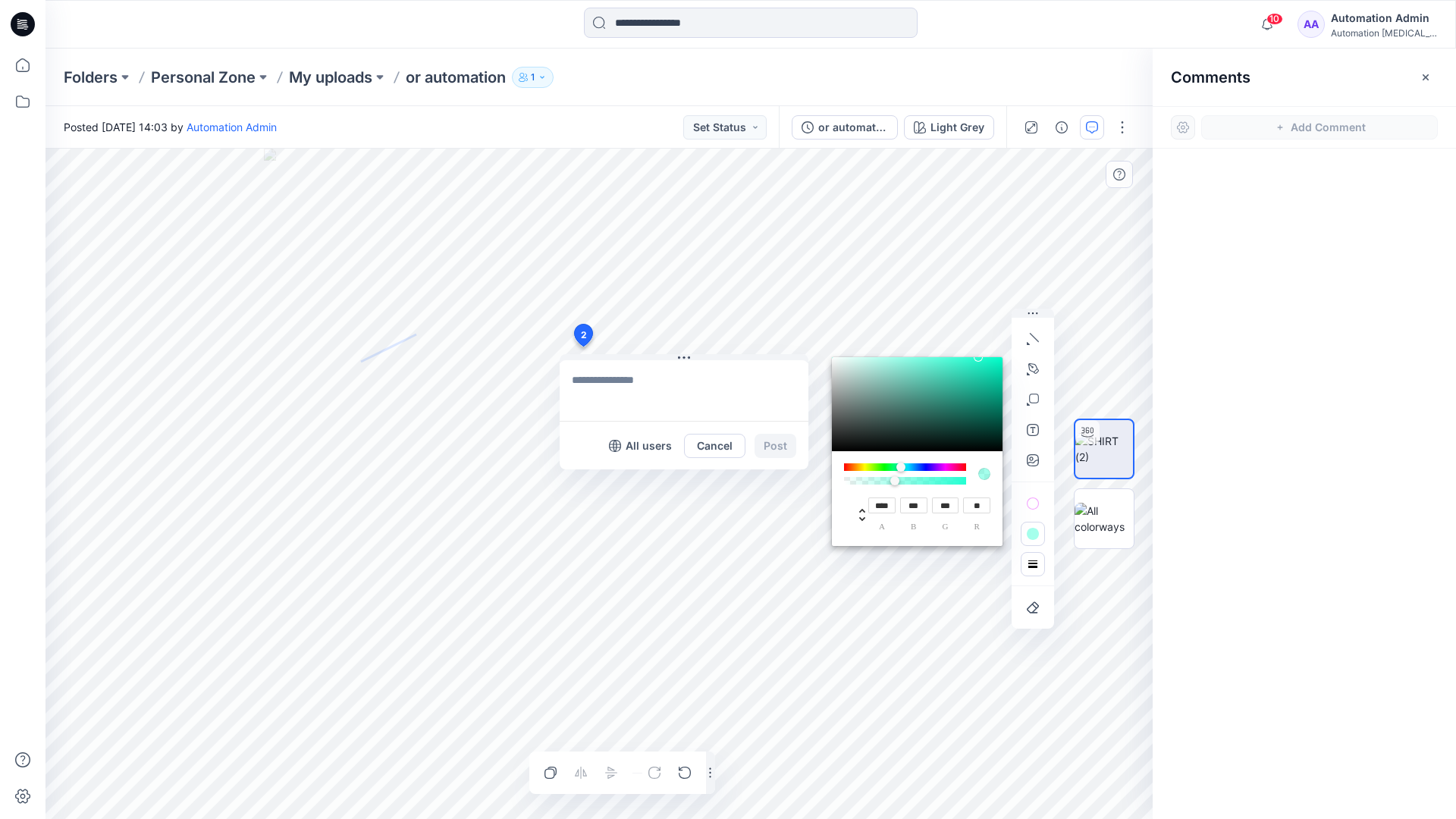
click at [1026, 558] on button "button" at bounding box center [1032, 564] width 25 height 25
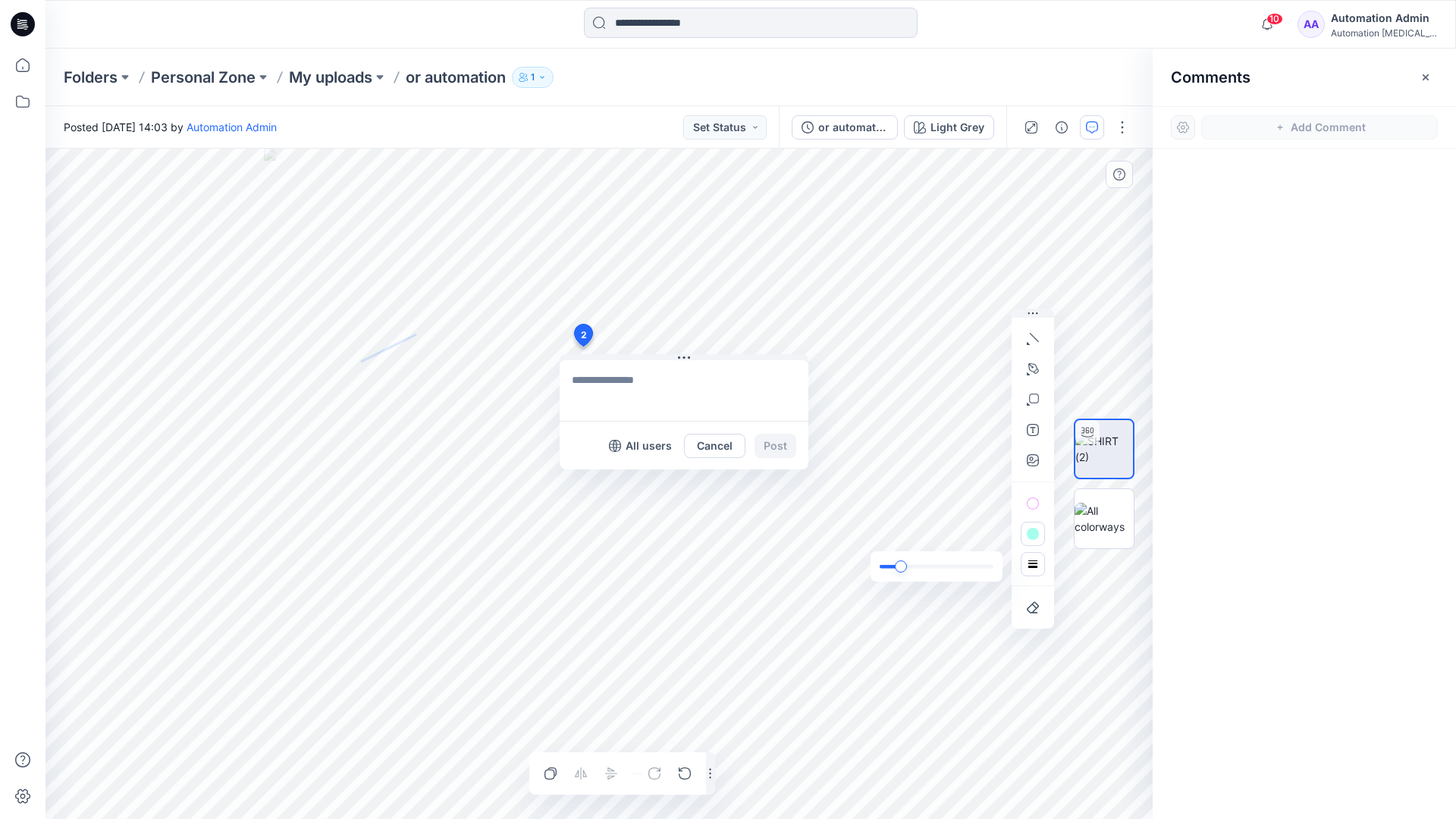
click at [904, 565] on div "slider" at bounding box center [900, 566] width 12 height 12
click at [1035, 570] on rect "button" at bounding box center [1032, 564] width 12 height 12
click at [1007, 532] on icon "button" at bounding box center [1010, 534] width 12 height 12
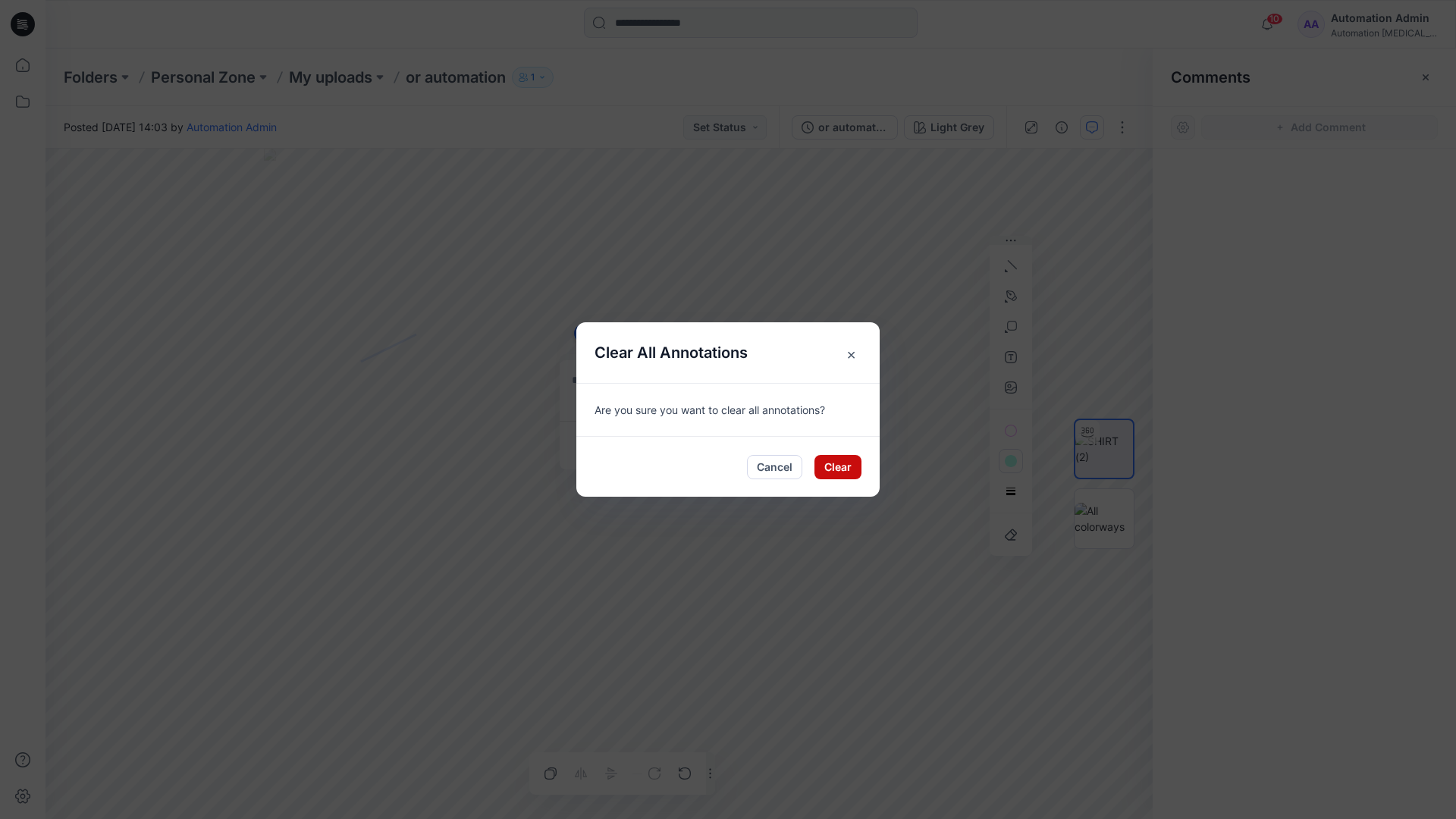
click at [842, 458] on button "Clear" at bounding box center [838, 467] width 47 height 25
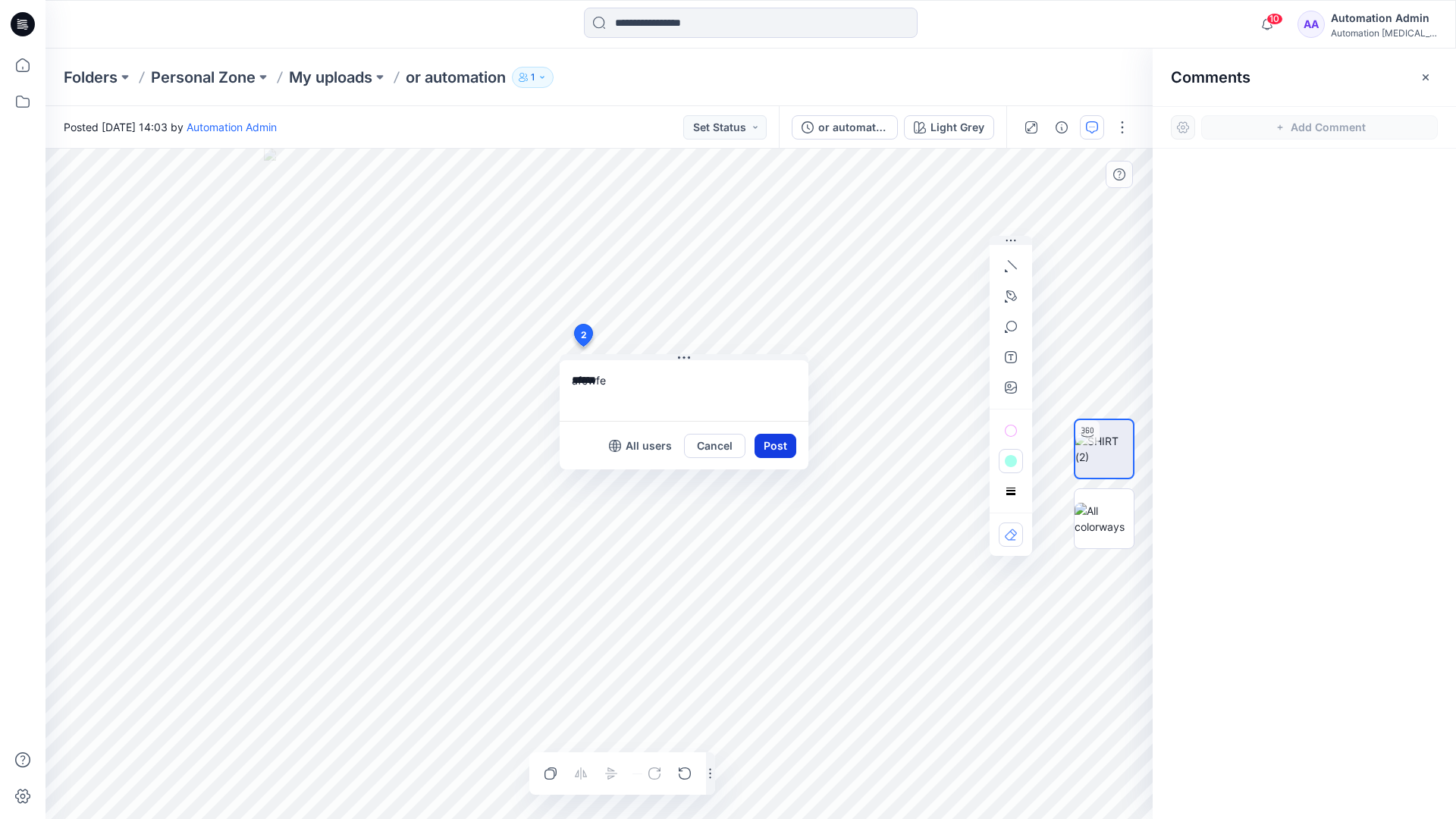
type textarea "******"
click at [769, 444] on button "Post" at bounding box center [775, 446] width 42 height 25
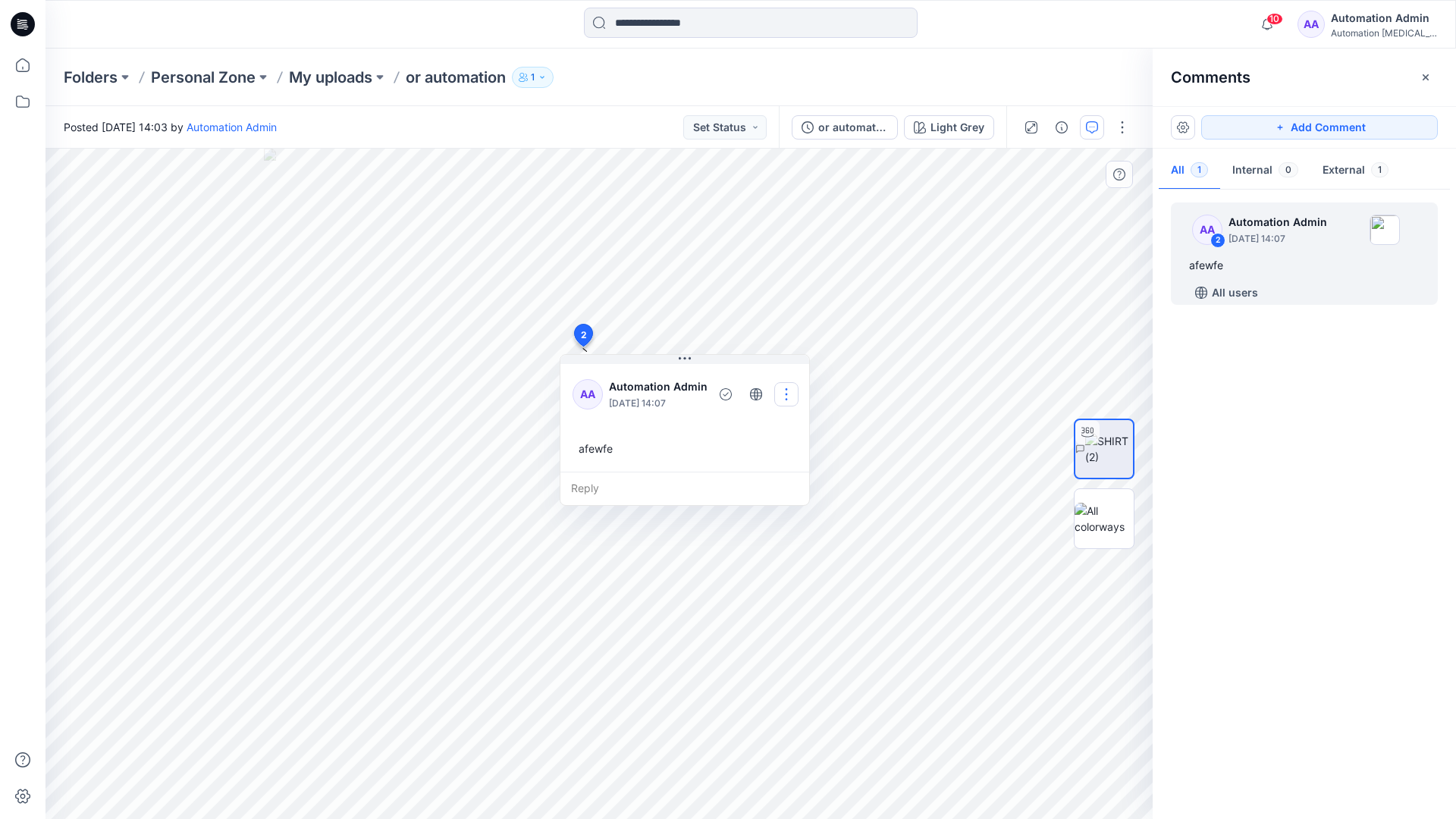
click at [781, 392] on button "button" at bounding box center [786, 394] width 25 height 25
click at [776, 465] on p "Delete thread" at bounding box center [790, 470] width 67 height 16
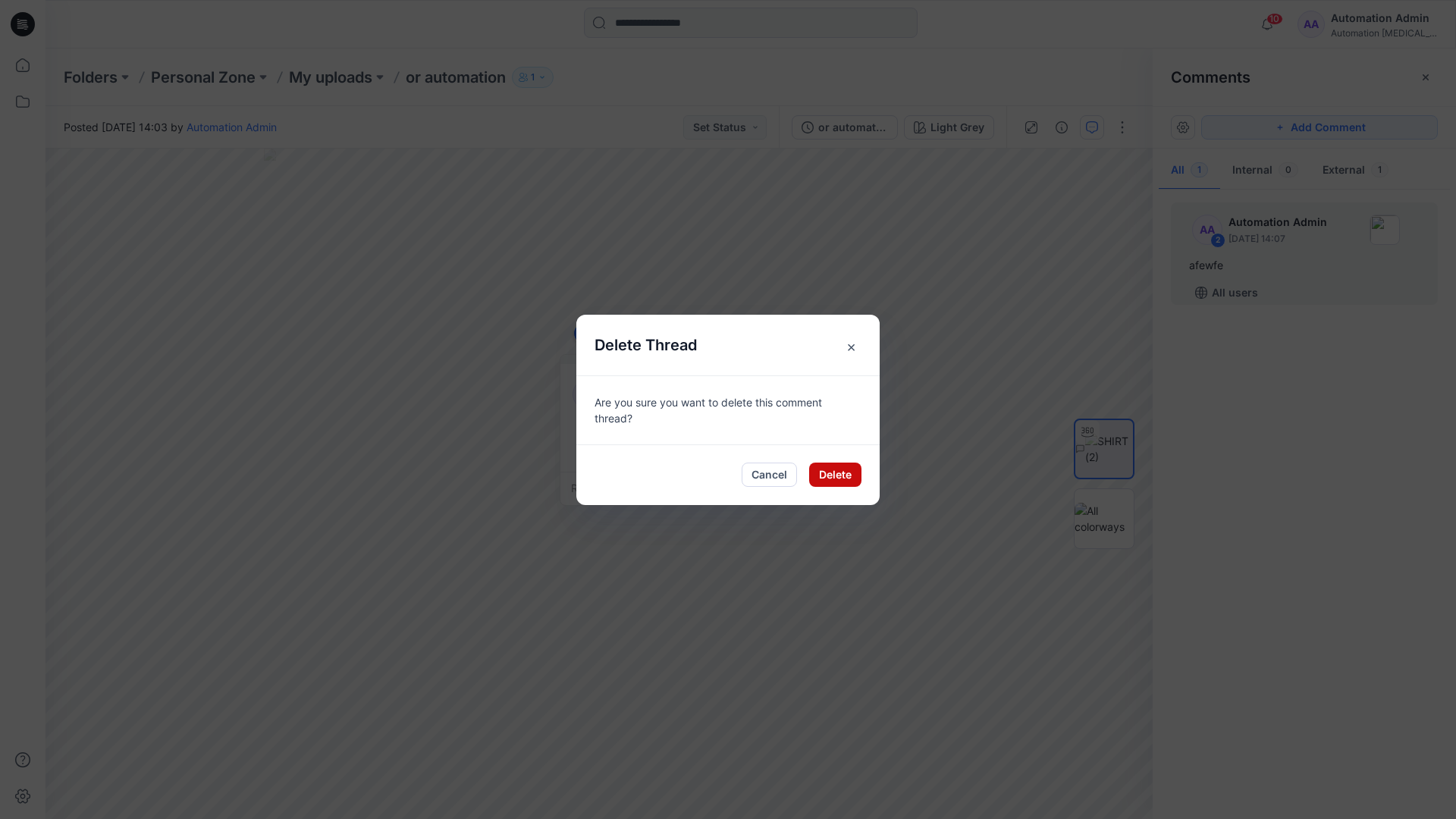
click at [824, 471] on button "Delete" at bounding box center [834, 474] width 52 height 25
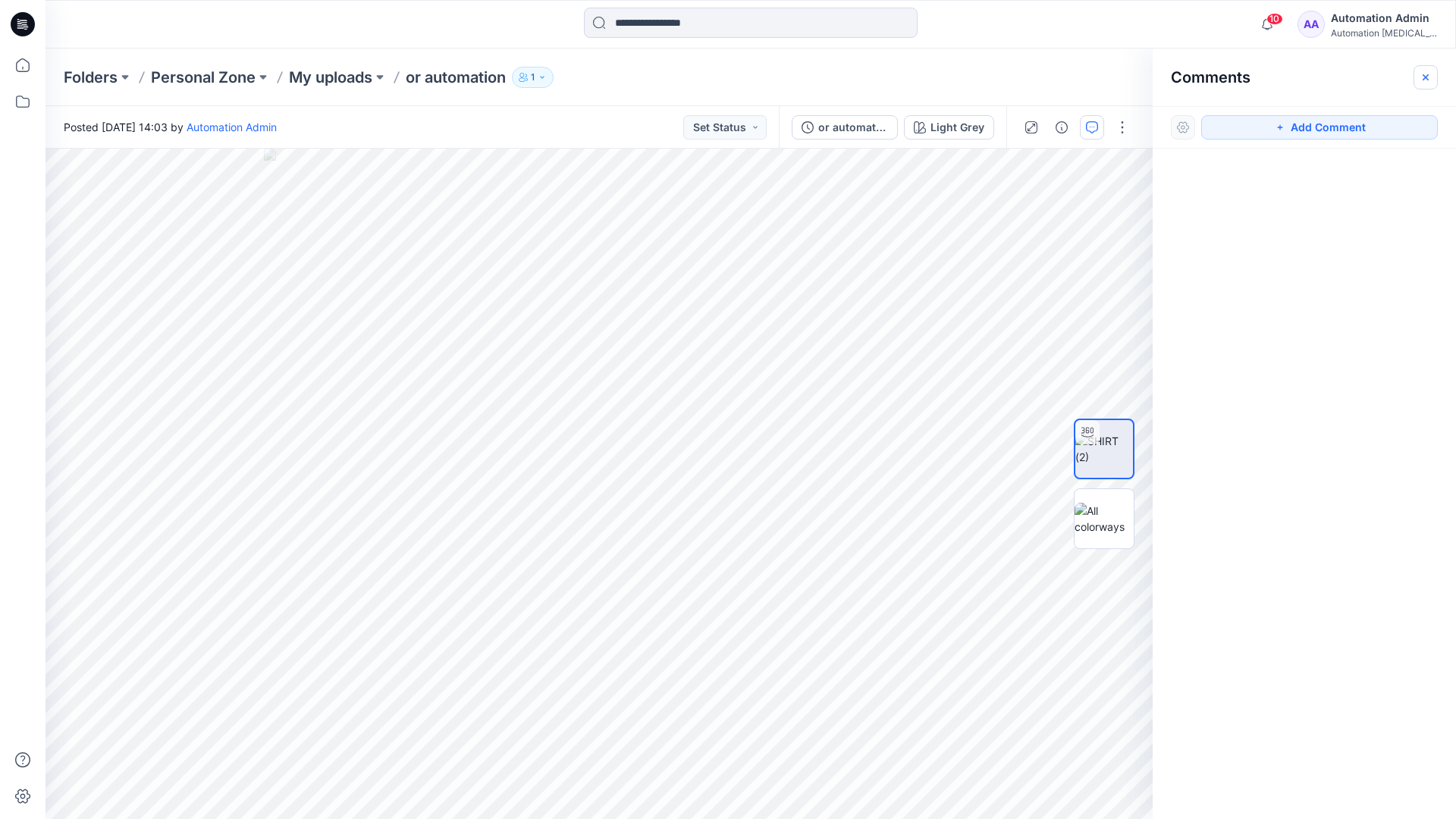
click at [1424, 77] on icon "button" at bounding box center [1425, 77] width 6 height 6
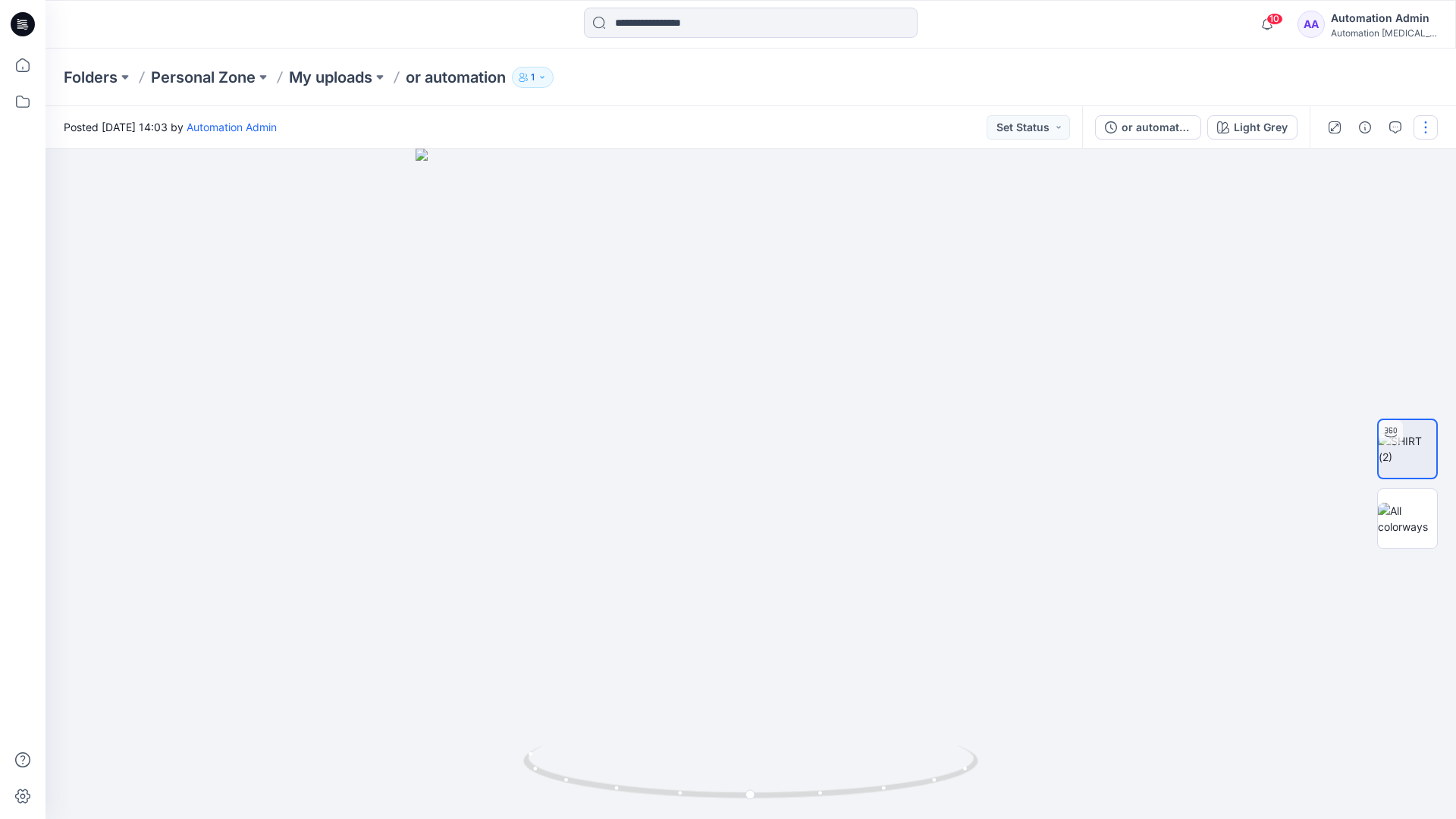
click at [1423, 133] on button "button" at bounding box center [1425, 127] width 25 height 25
click at [1330, 206] on p "Edit" at bounding box center [1328, 204] width 19 height 16
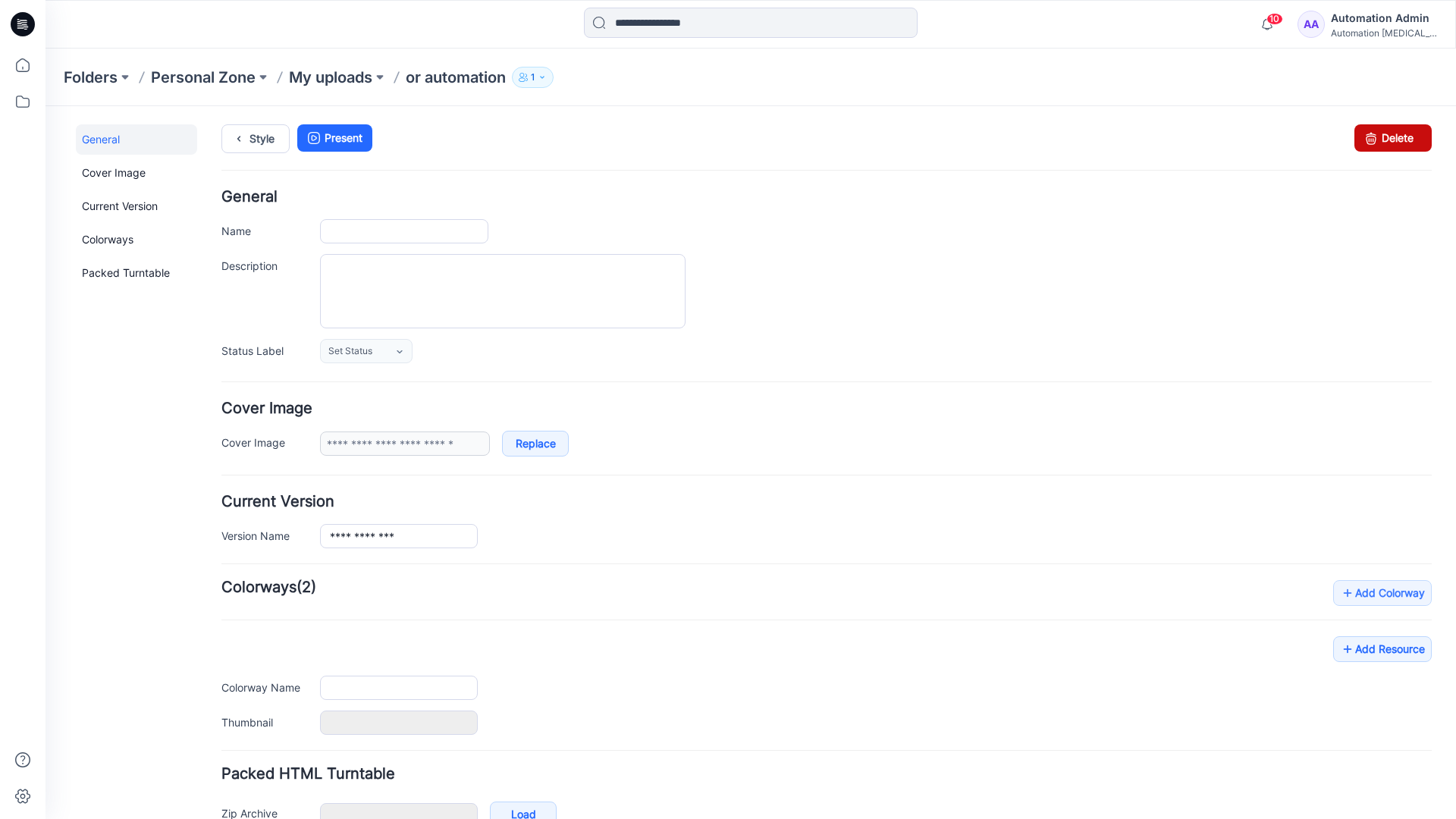
click at [1360, 139] on icon at bounding box center [1370, 138] width 21 height 27
click at [1213, 42] on div "10 Notifications Your style or automation is ready 1 new Colorways 4 minutes ag…" at bounding box center [750, 24] width 1410 height 48
type input "**********"
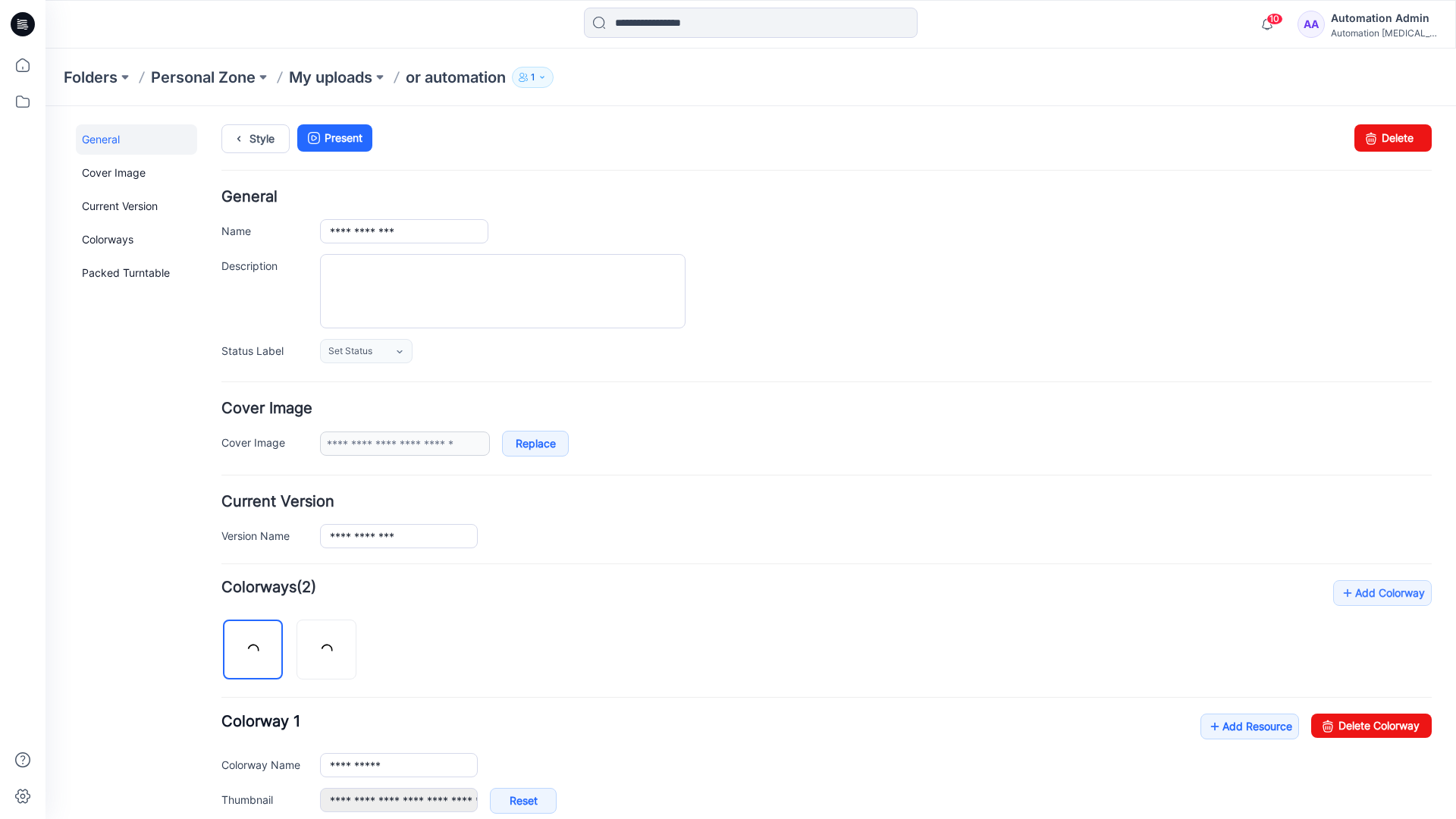
click at [1361, 28] on div "Automation [MEDICAL_DATA]..." at bounding box center [1384, 33] width 106 height 11
